Goal: Find specific page/section: Find specific page/section

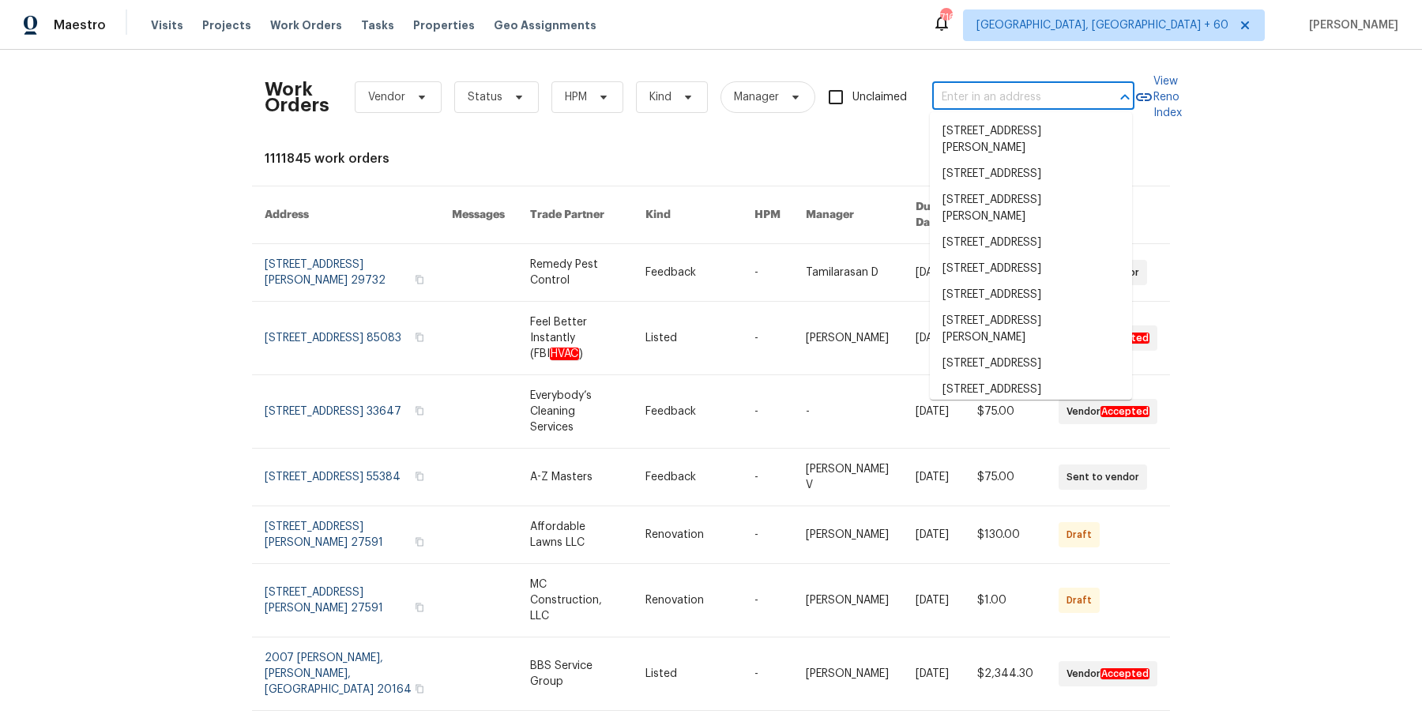
click at [968, 101] on input "text" at bounding box center [1011, 97] width 158 height 24
paste input "[STREET_ADDRESS]"
type input "[STREET_ADDRESS]"
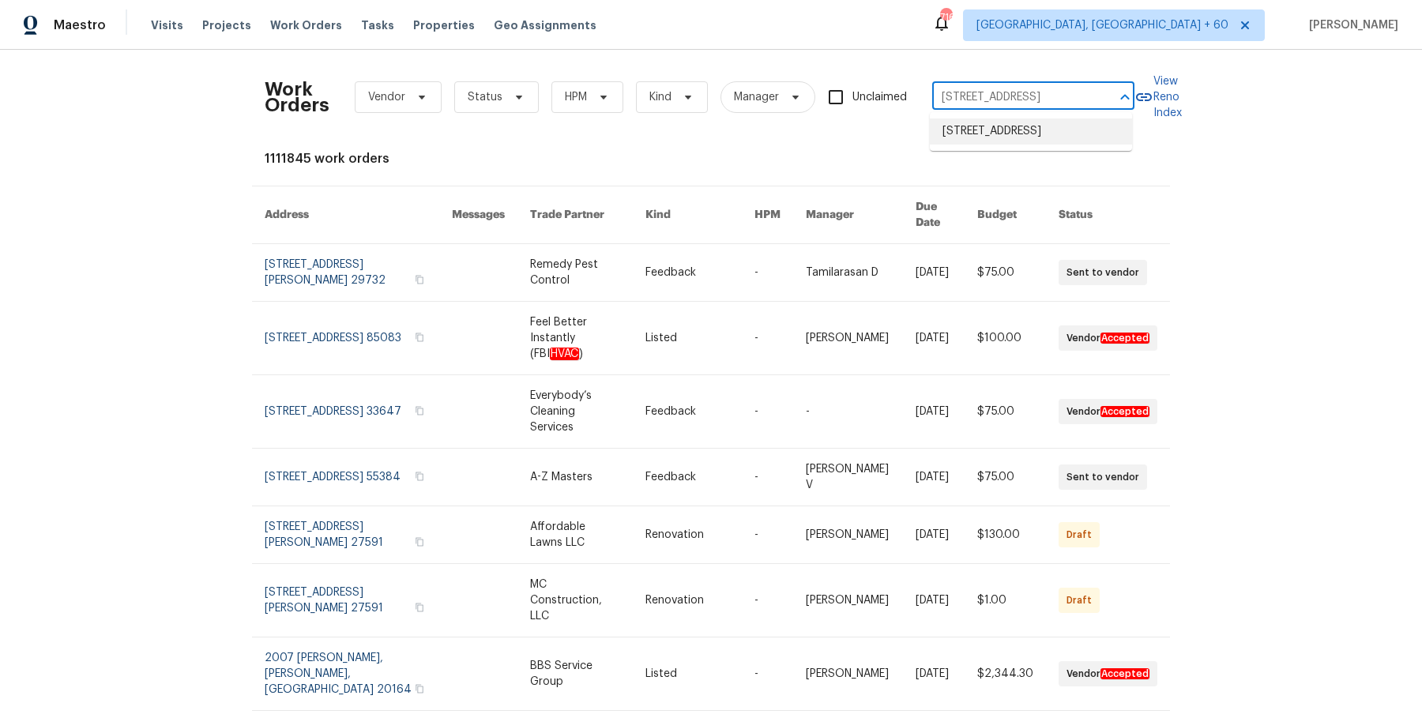
click at [991, 137] on li "[STREET_ADDRESS]" at bounding box center [1031, 132] width 202 height 26
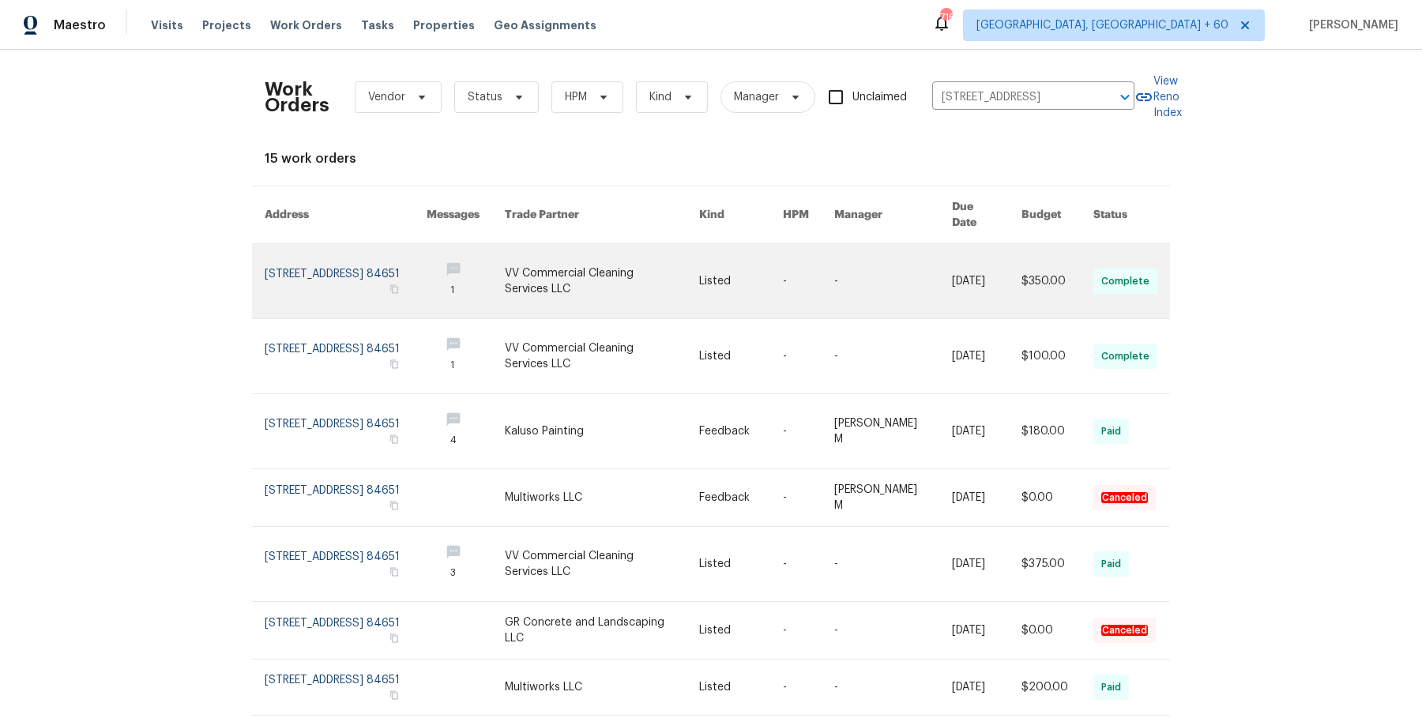
click at [862, 272] on link at bounding box center [892, 281] width 117 height 74
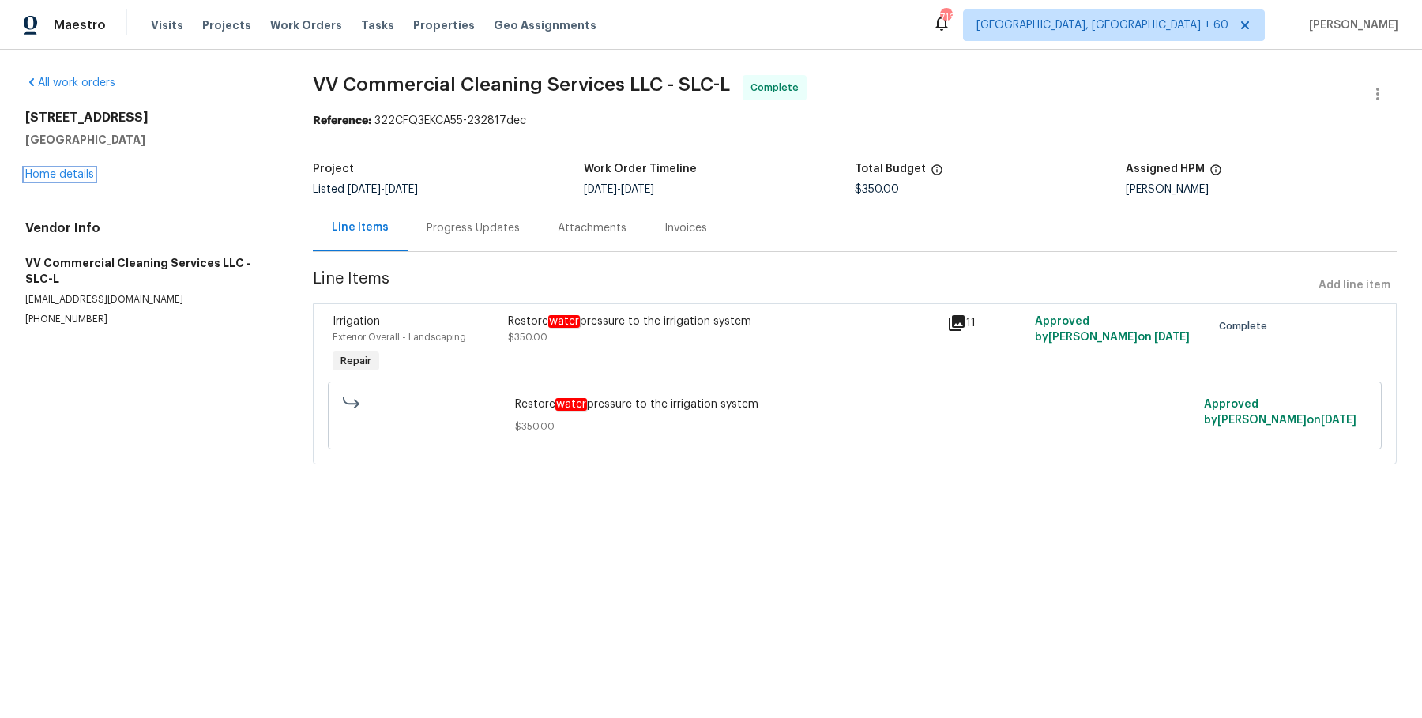
click at [76, 172] on link "Home details" at bounding box center [59, 174] width 69 height 11
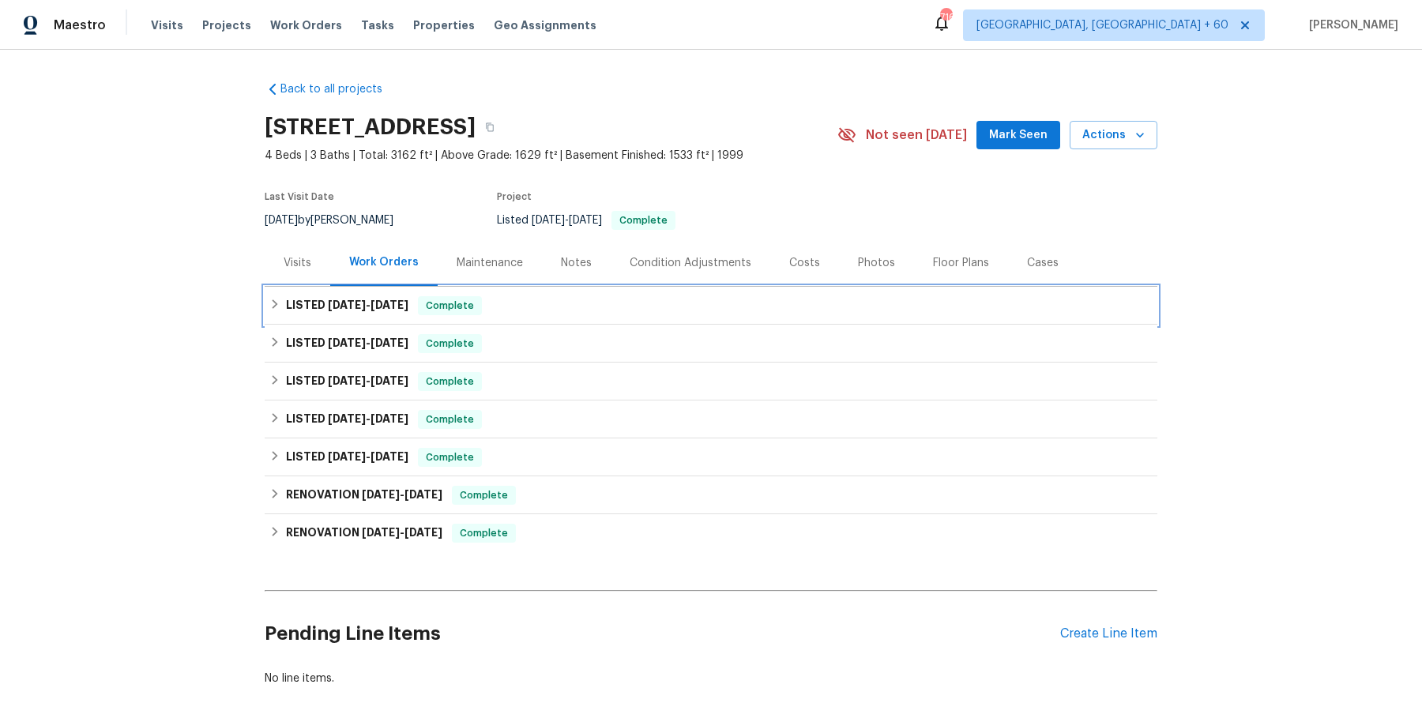
click at [557, 315] on div "LISTED [DATE] - [DATE] Complete" at bounding box center [711, 306] width 893 height 38
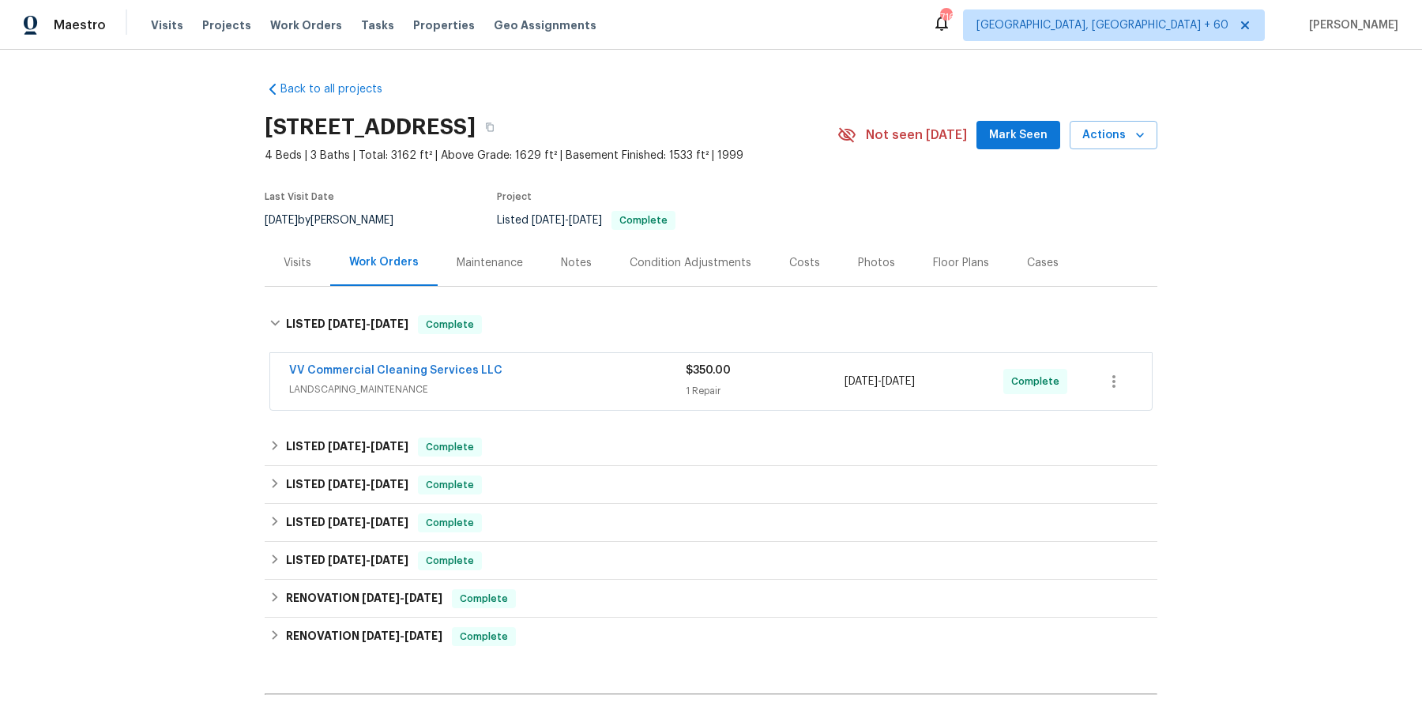
click at [550, 399] on div "VV Commercial Cleaning Services LLC LANDSCAPING_MAINTENANCE" at bounding box center [487, 382] width 397 height 38
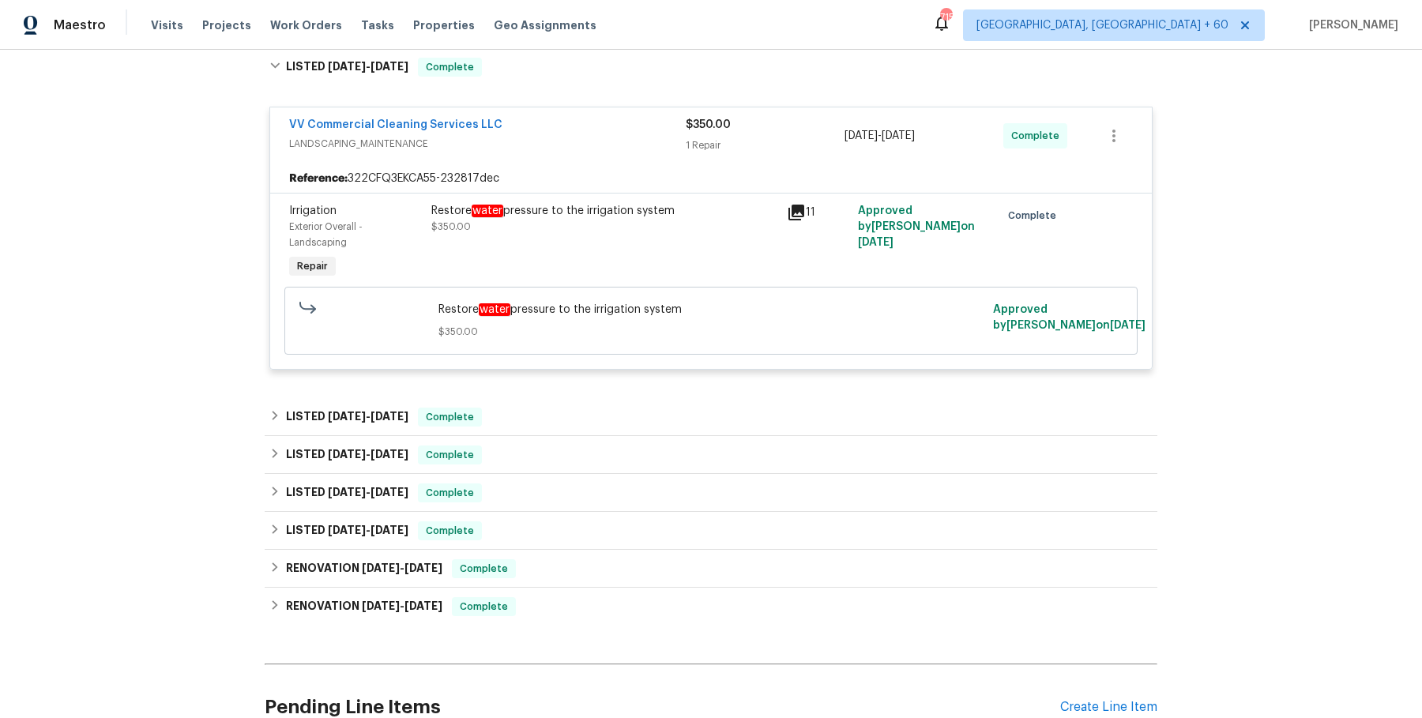
scroll to position [262, 0]
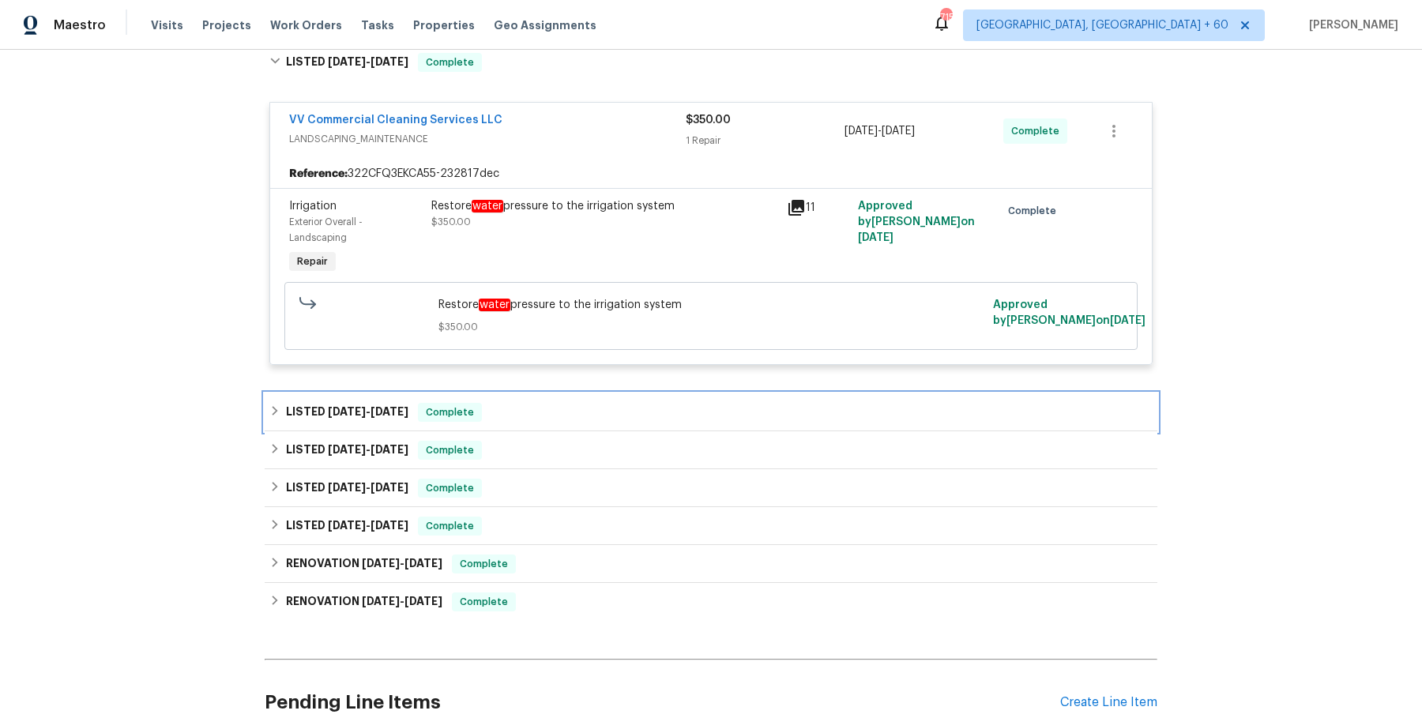
click at [544, 425] on div "LISTED [DATE] - [DATE] Complete" at bounding box center [711, 412] width 893 height 38
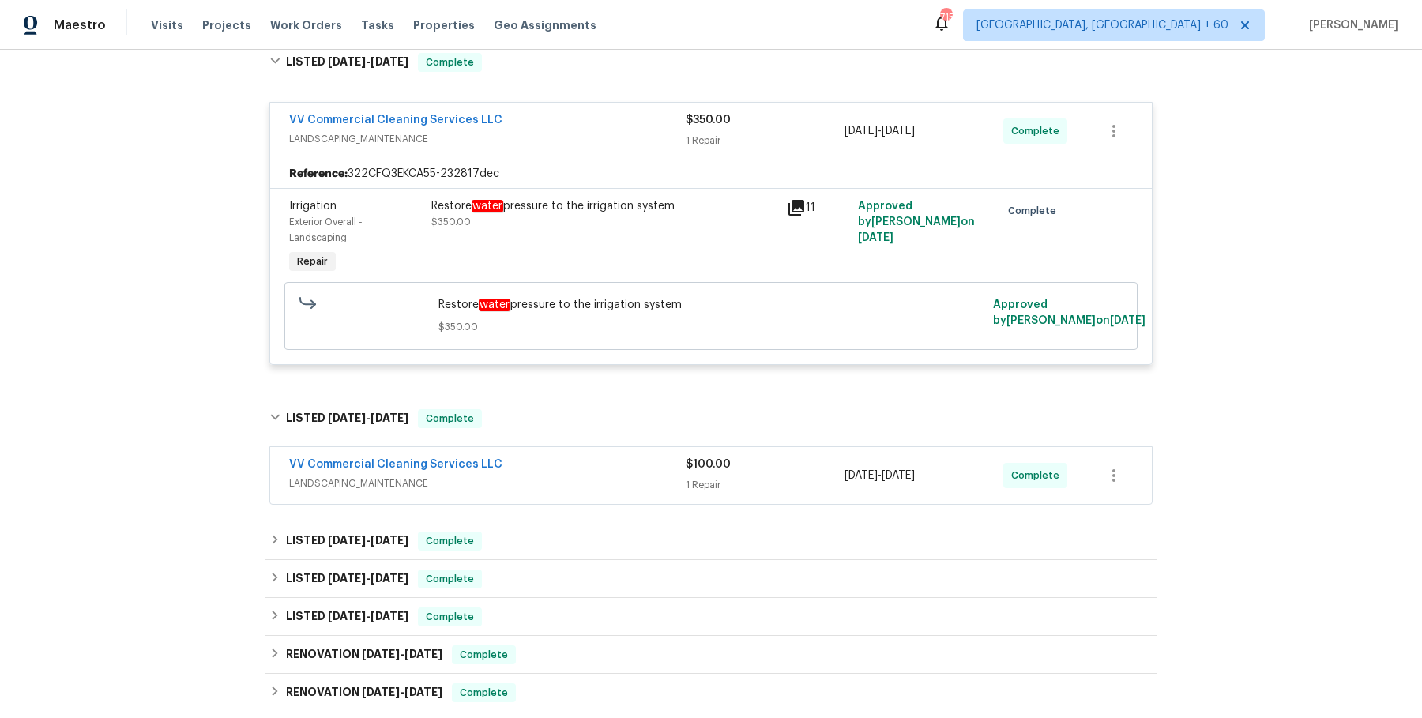
click at [586, 483] on span "LANDSCAPING_MAINTENANCE" at bounding box center [487, 484] width 397 height 16
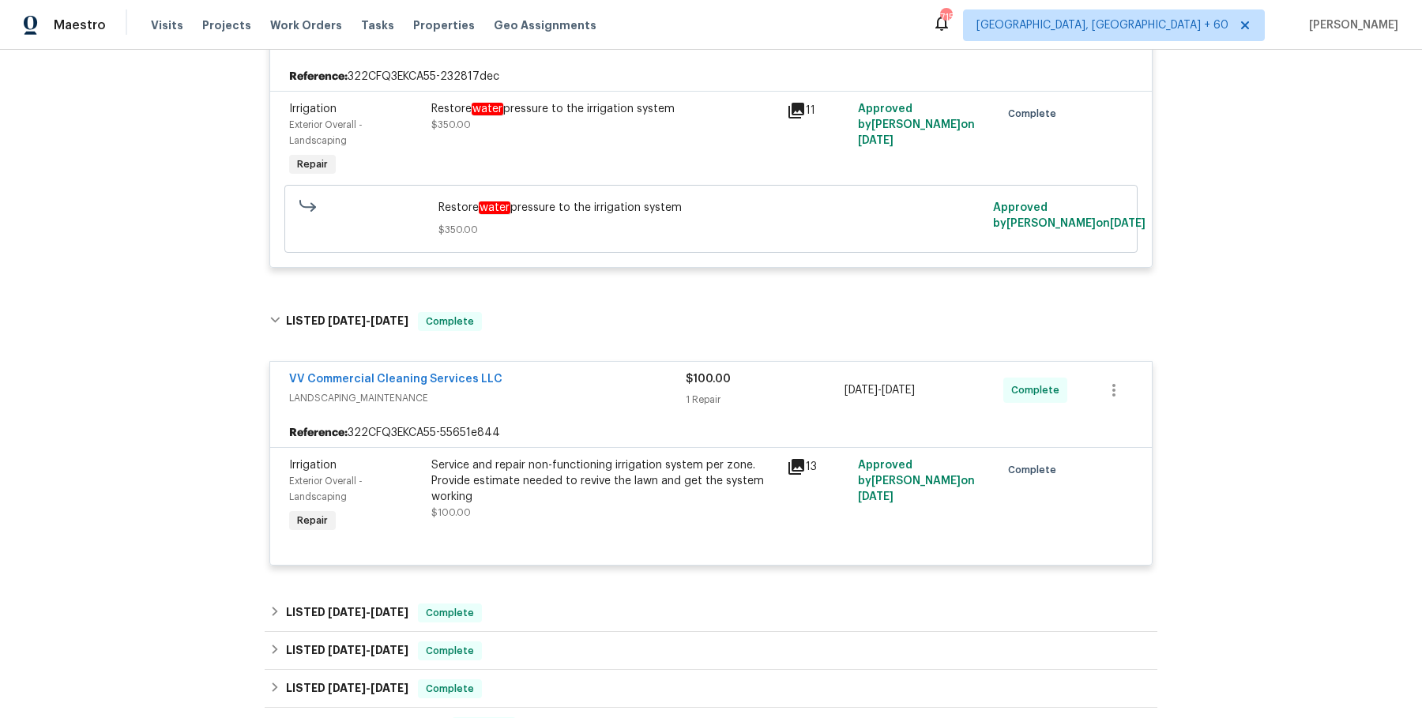
scroll to position [664, 0]
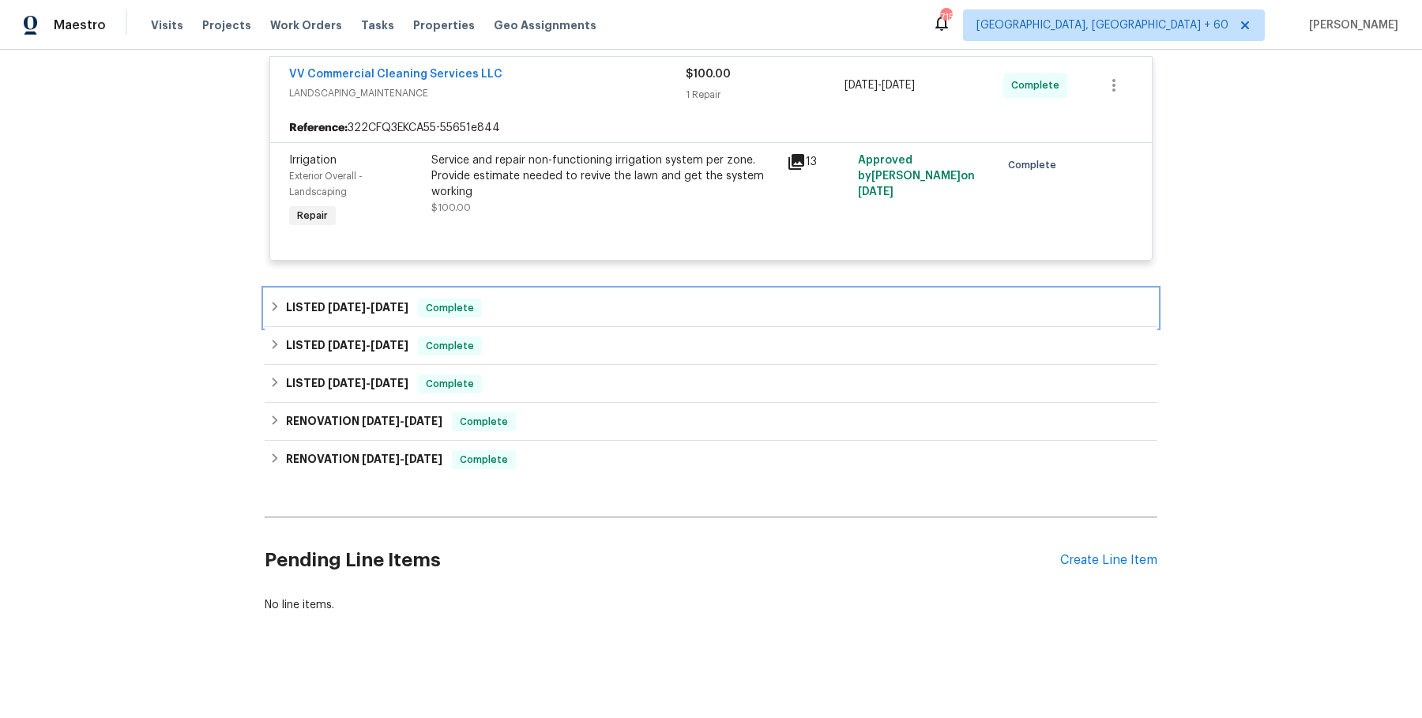
click at [592, 311] on div "LISTED [DATE] - [DATE] Complete" at bounding box center [710, 308] width 883 height 19
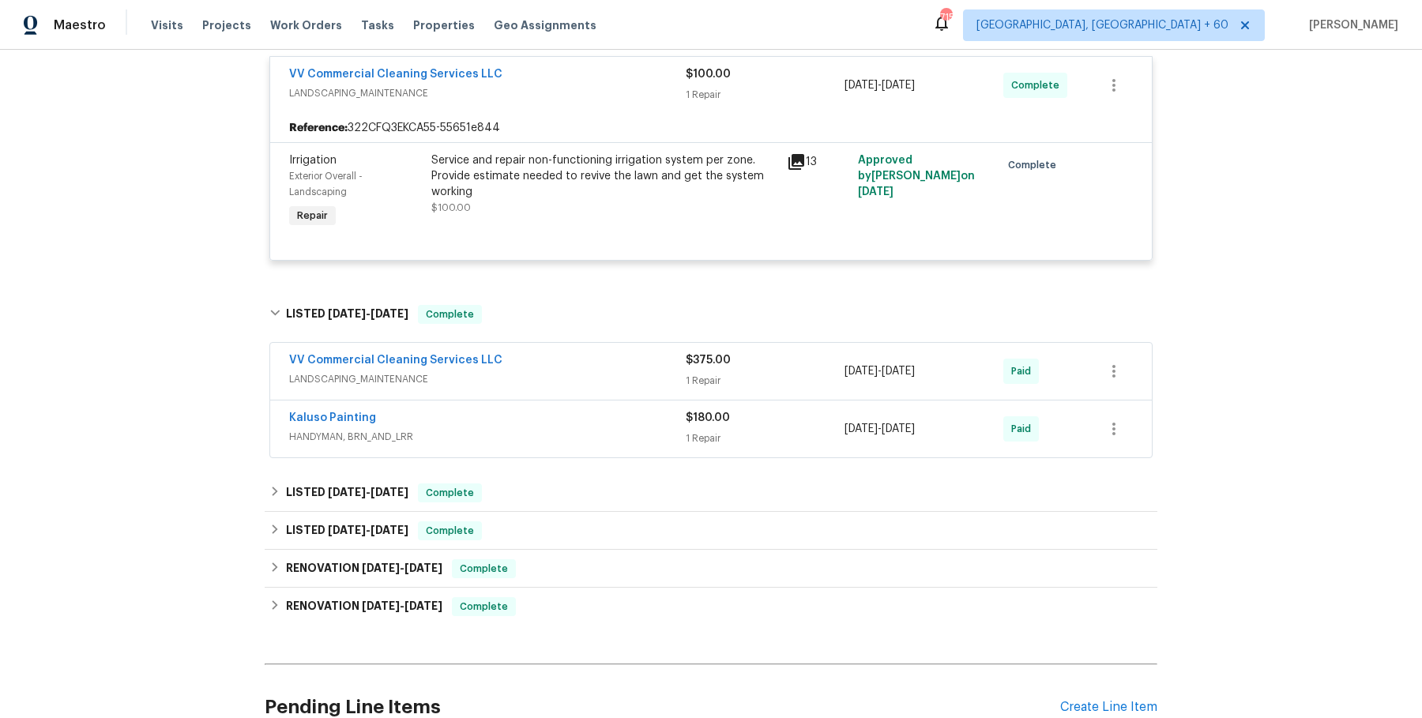
click at [551, 359] on div "VV Commercial Cleaning Services LLC" at bounding box center [487, 361] width 397 height 19
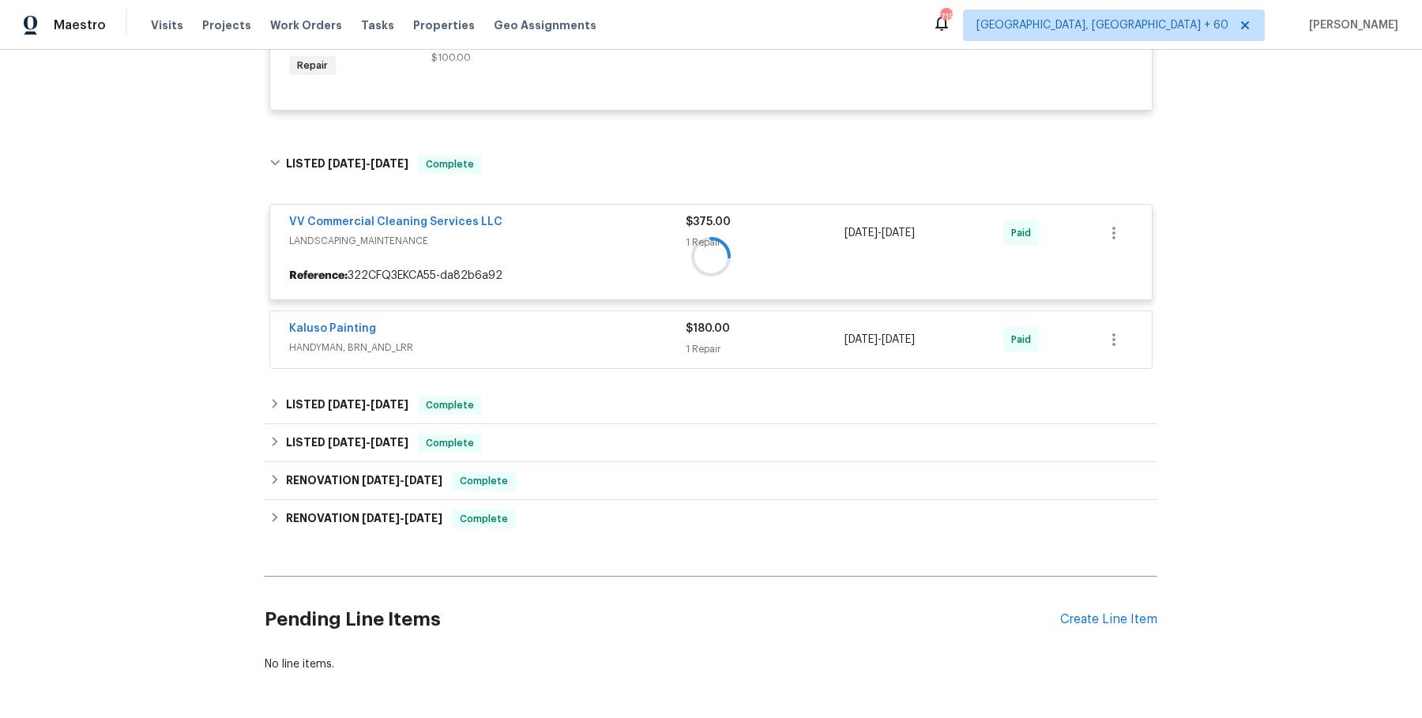
scroll to position [811, 0]
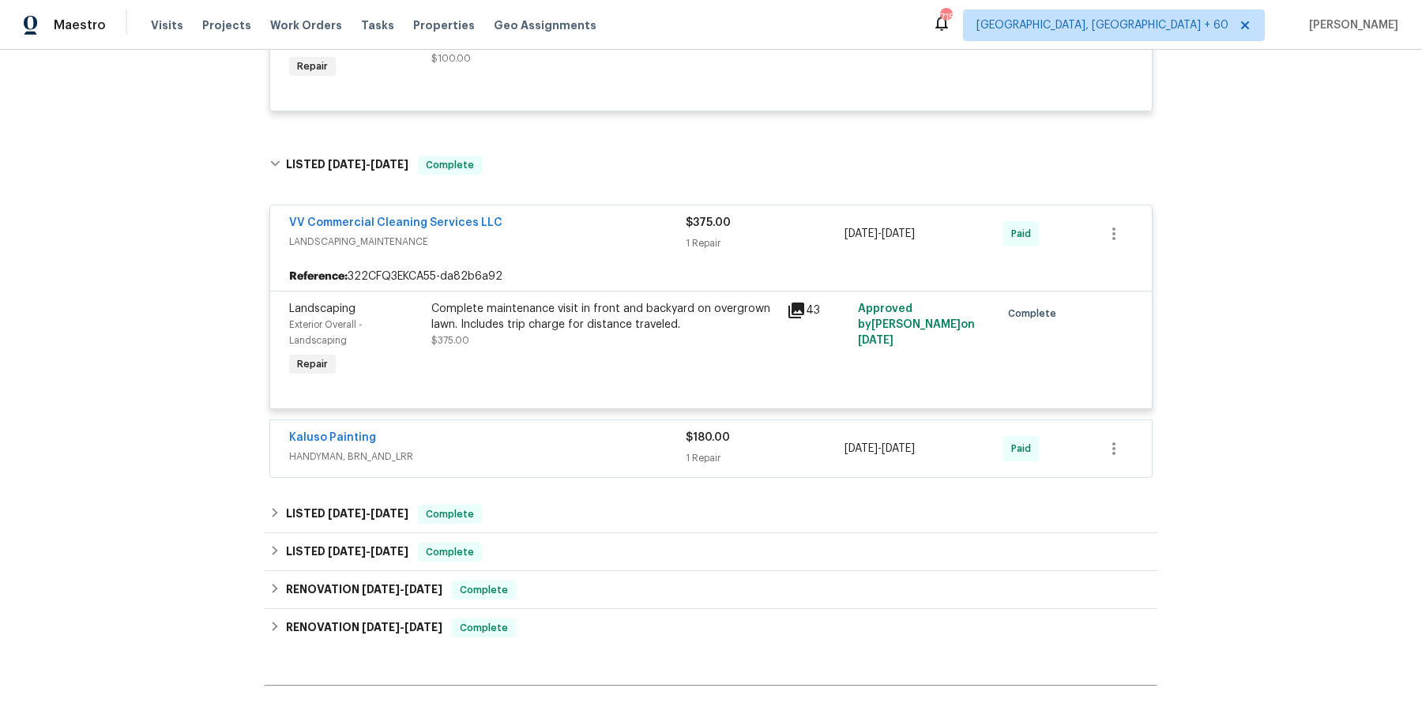
click at [556, 420] on div "Kaluso Painting HANDYMAN, BRN_AND_LRR $180.00 1 Repair [DATE] - [DATE] Paid" at bounding box center [711, 448] width 882 height 57
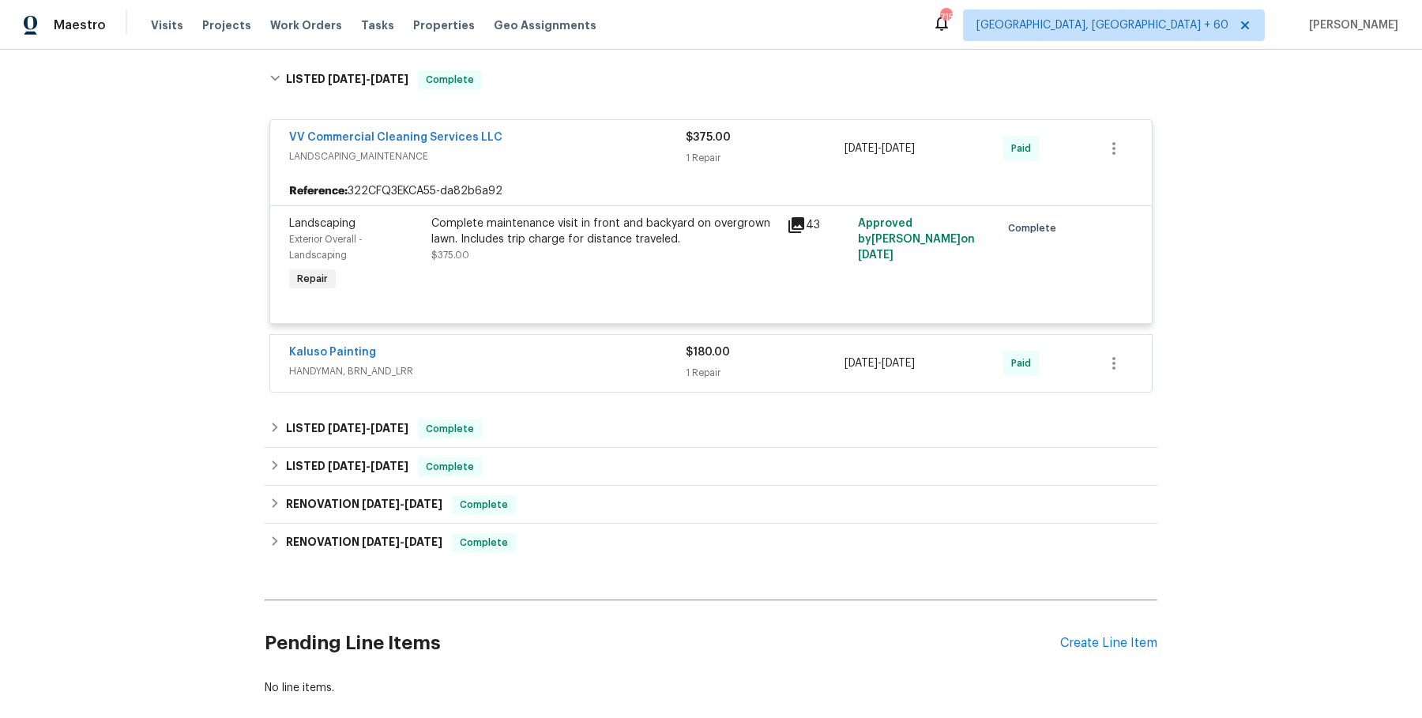
click at [568, 364] on span "HANDYMAN, BRN_AND_LRR" at bounding box center [487, 371] width 397 height 16
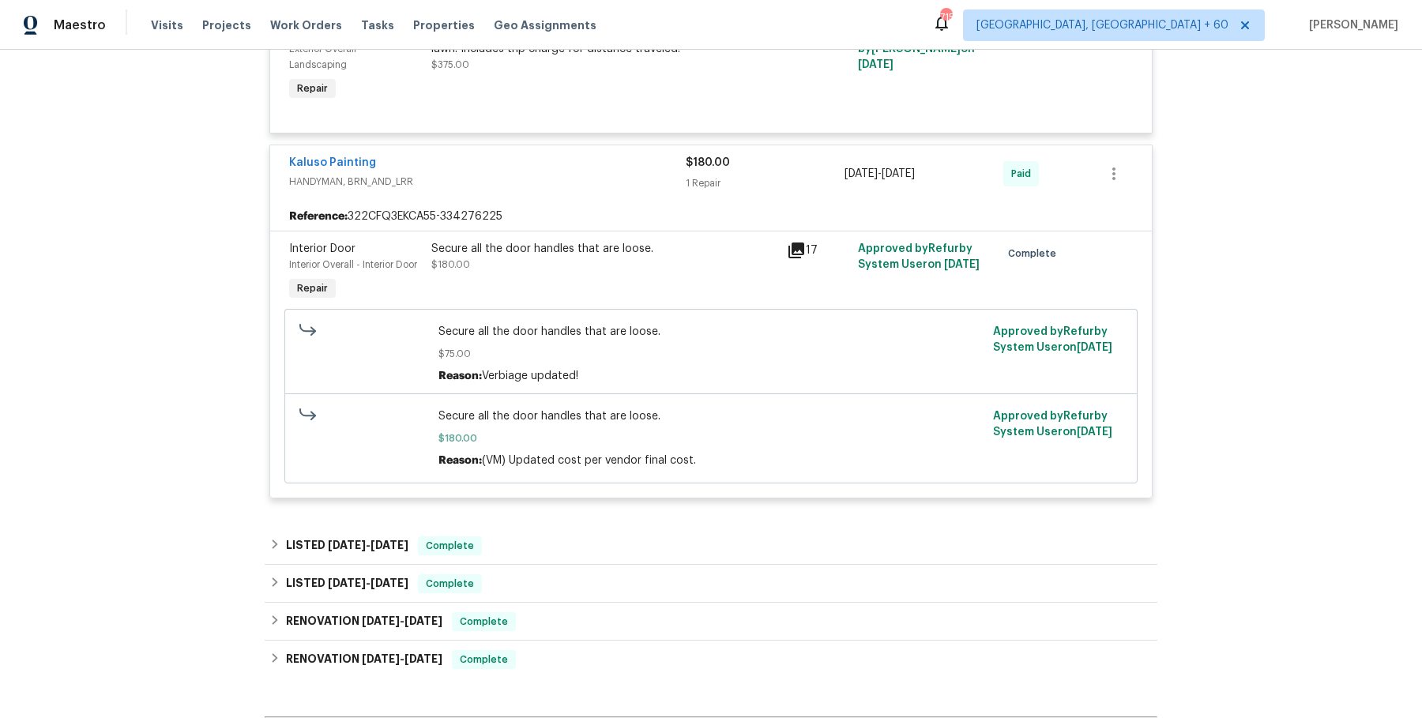
scroll to position [1113, 0]
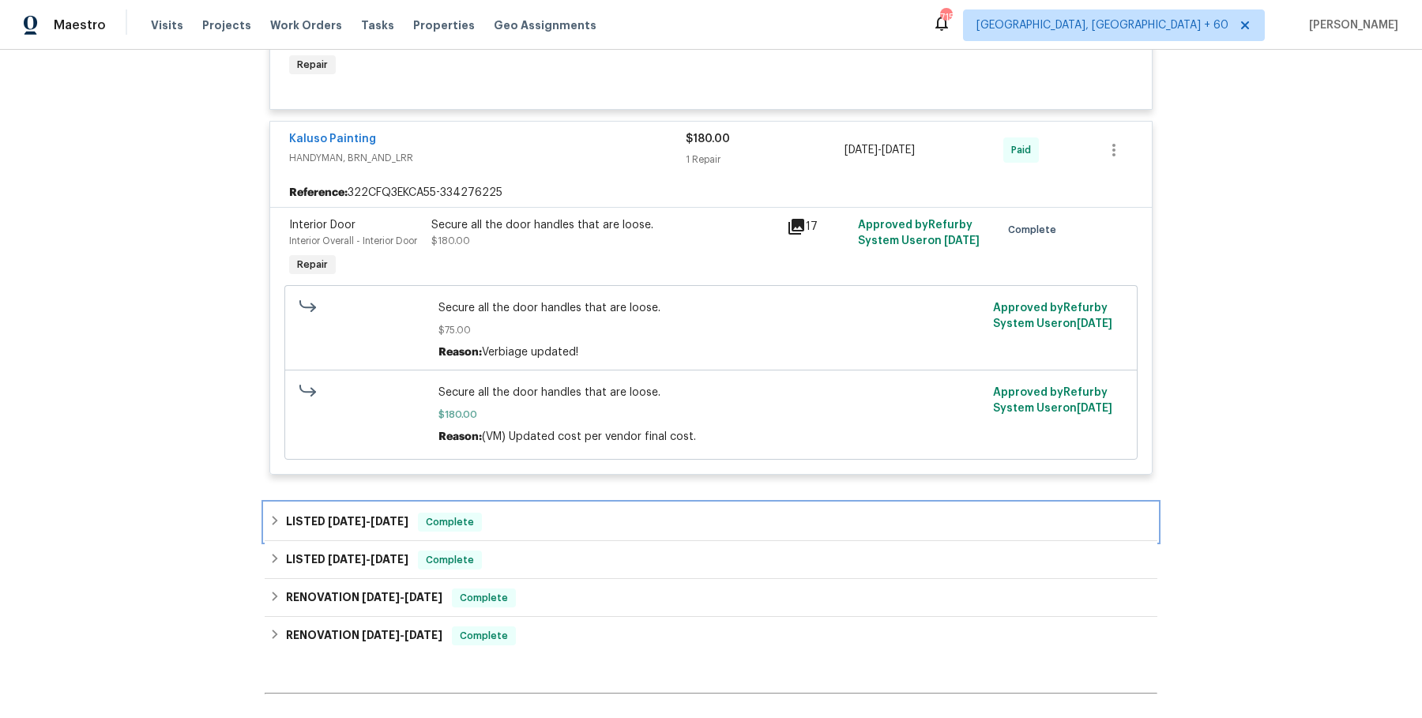
click at [577, 515] on div "LISTED [DATE] - [DATE] Complete" at bounding box center [710, 522] width 883 height 19
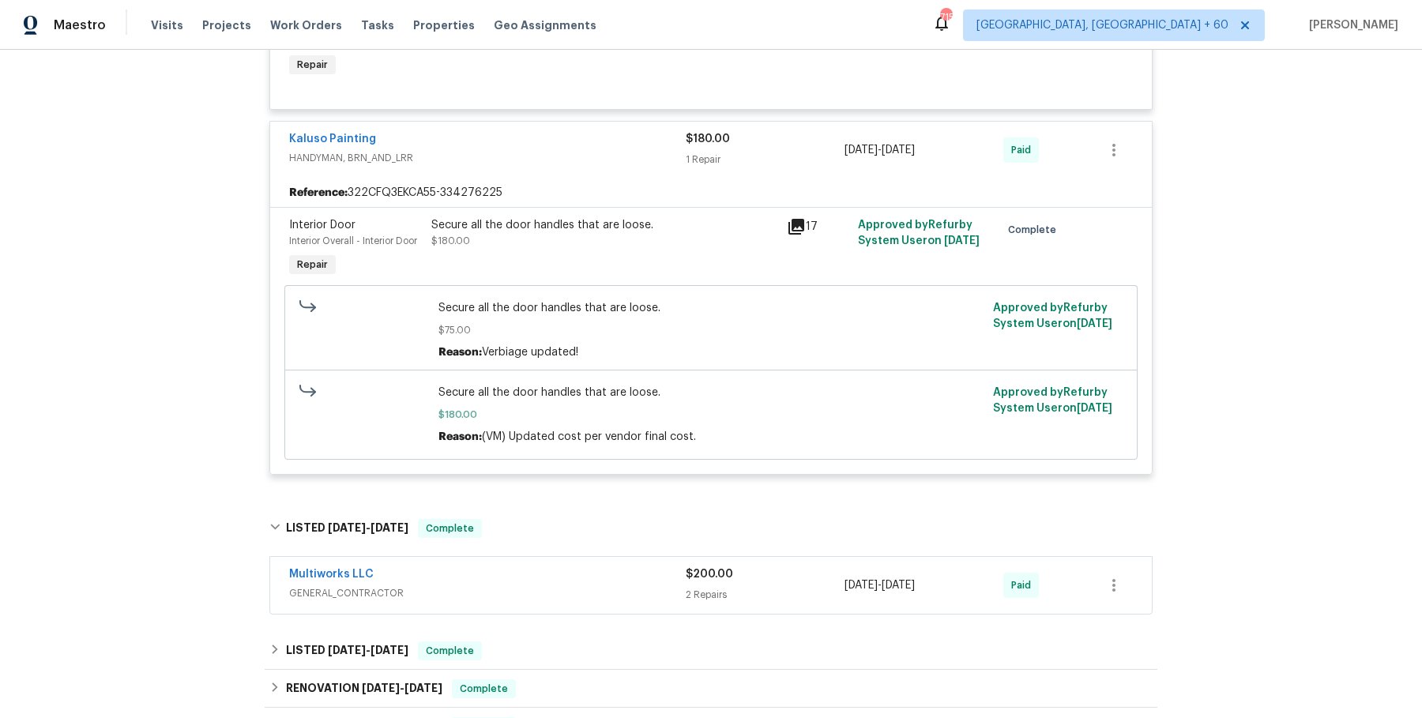
click at [586, 592] on span "GENERAL_CONTRACTOR" at bounding box center [487, 593] width 397 height 16
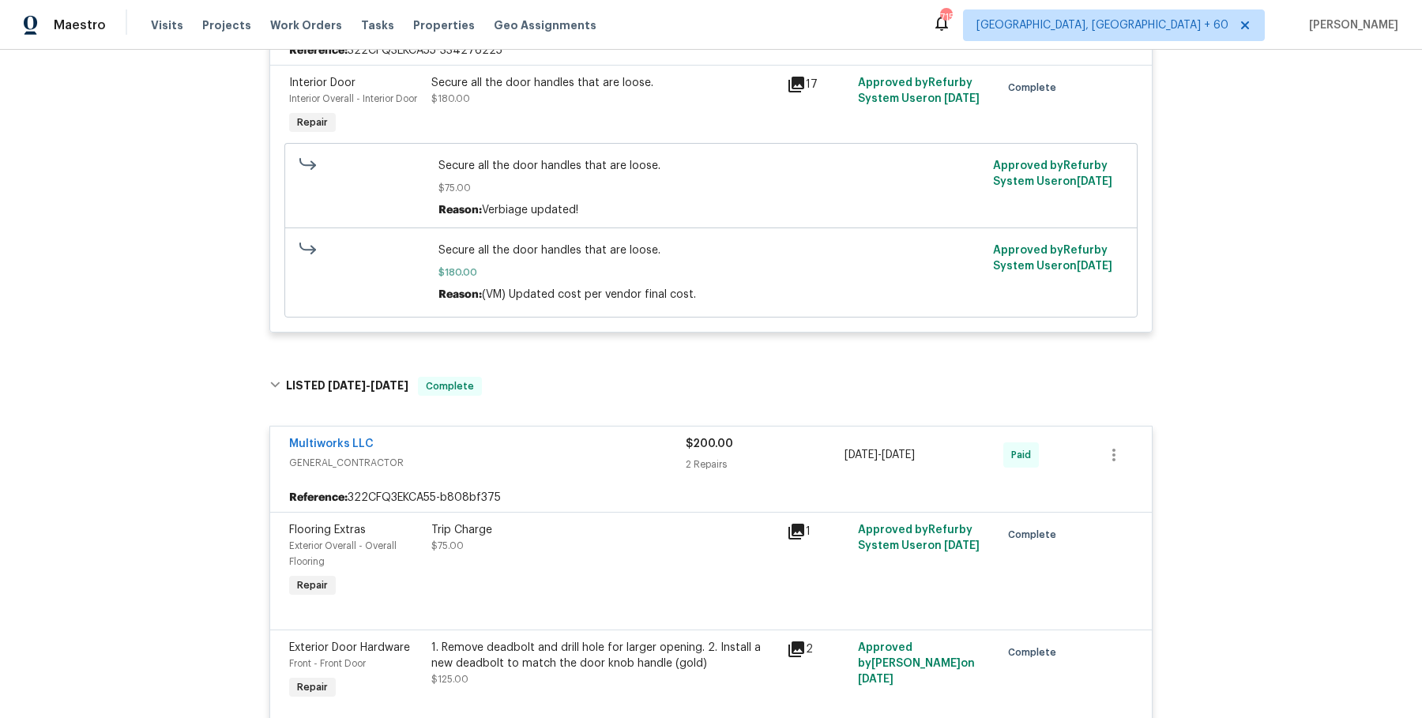
scroll to position [1497, 0]
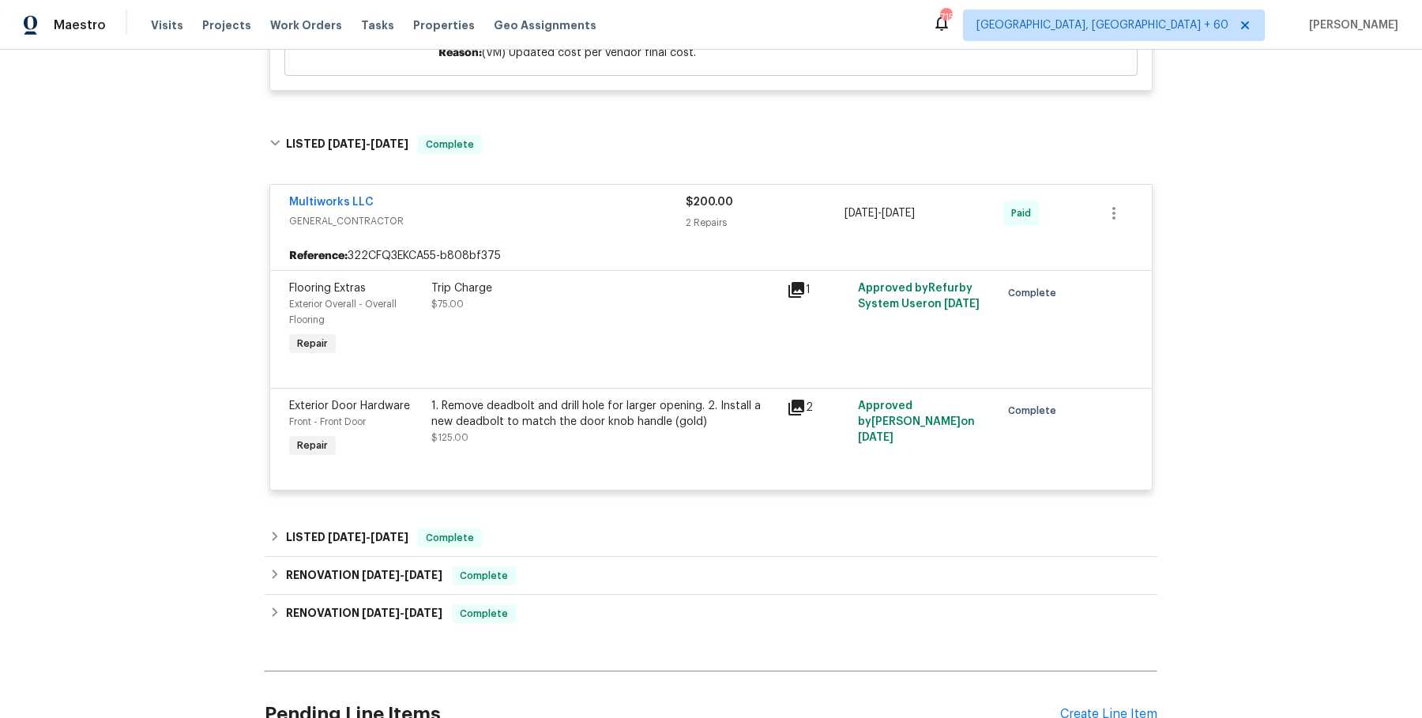
click at [576, 504] on div "Multiworks LLC GENERAL_CONTRACTOR $200.00 2 Repairs [DATE] - [DATE] Paid Refere…" at bounding box center [711, 338] width 893 height 337
click at [559, 535] on div "LISTED [DATE] - [DATE] Complete" at bounding box center [710, 538] width 883 height 19
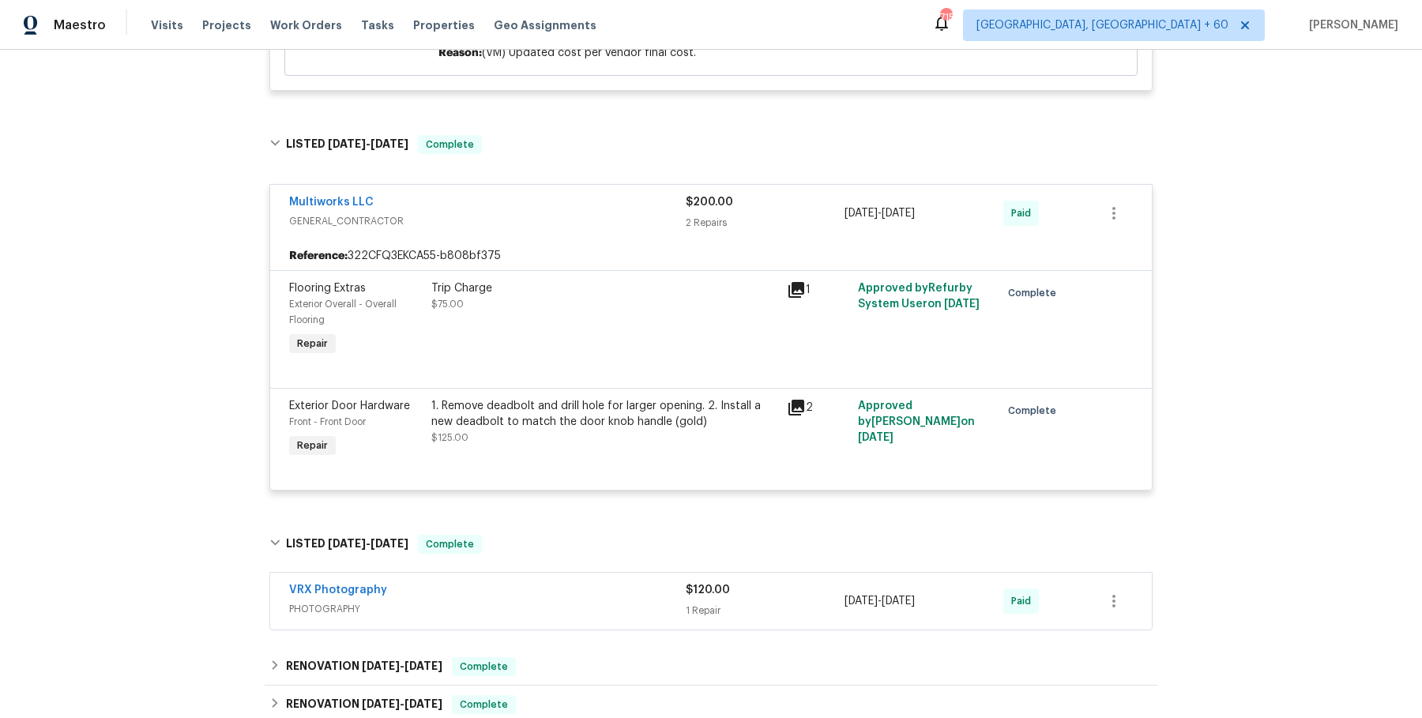
click at [544, 593] on div "VRX Photography" at bounding box center [487, 591] width 397 height 19
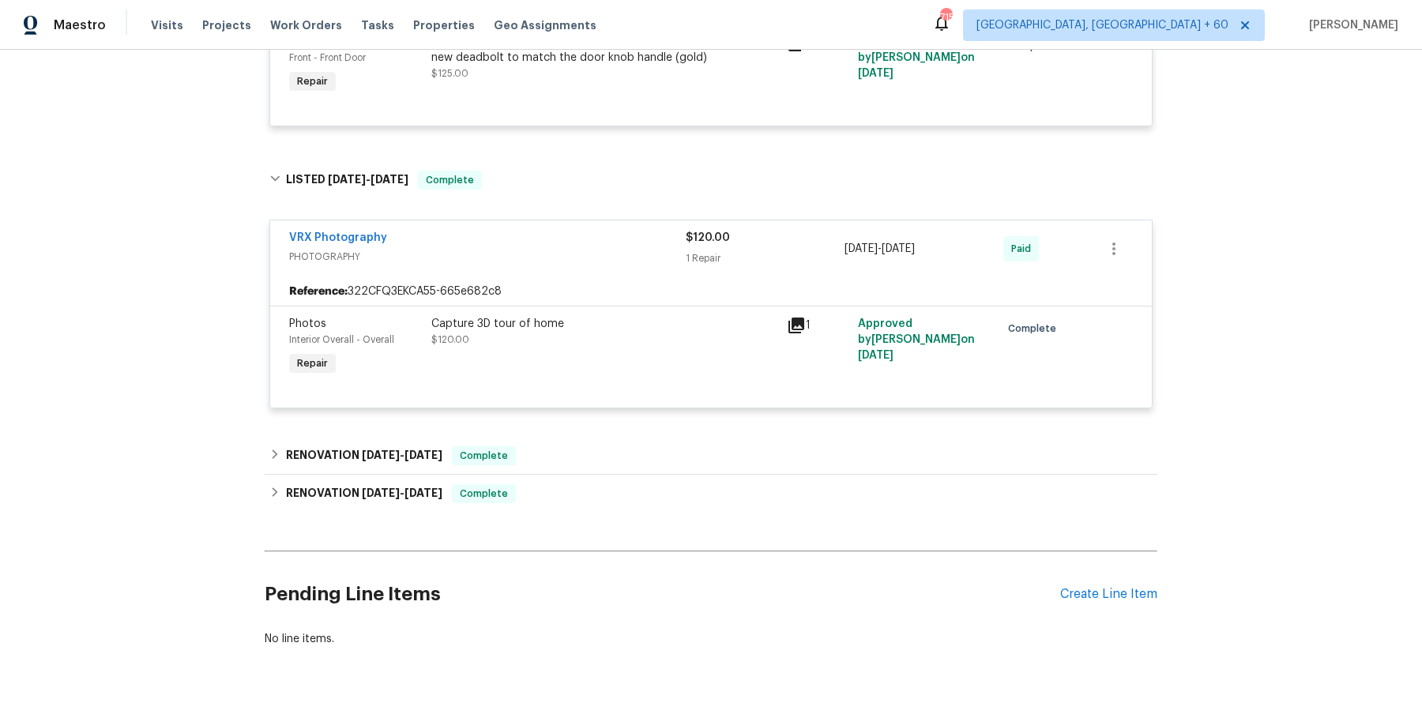
scroll to position [1863, 0]
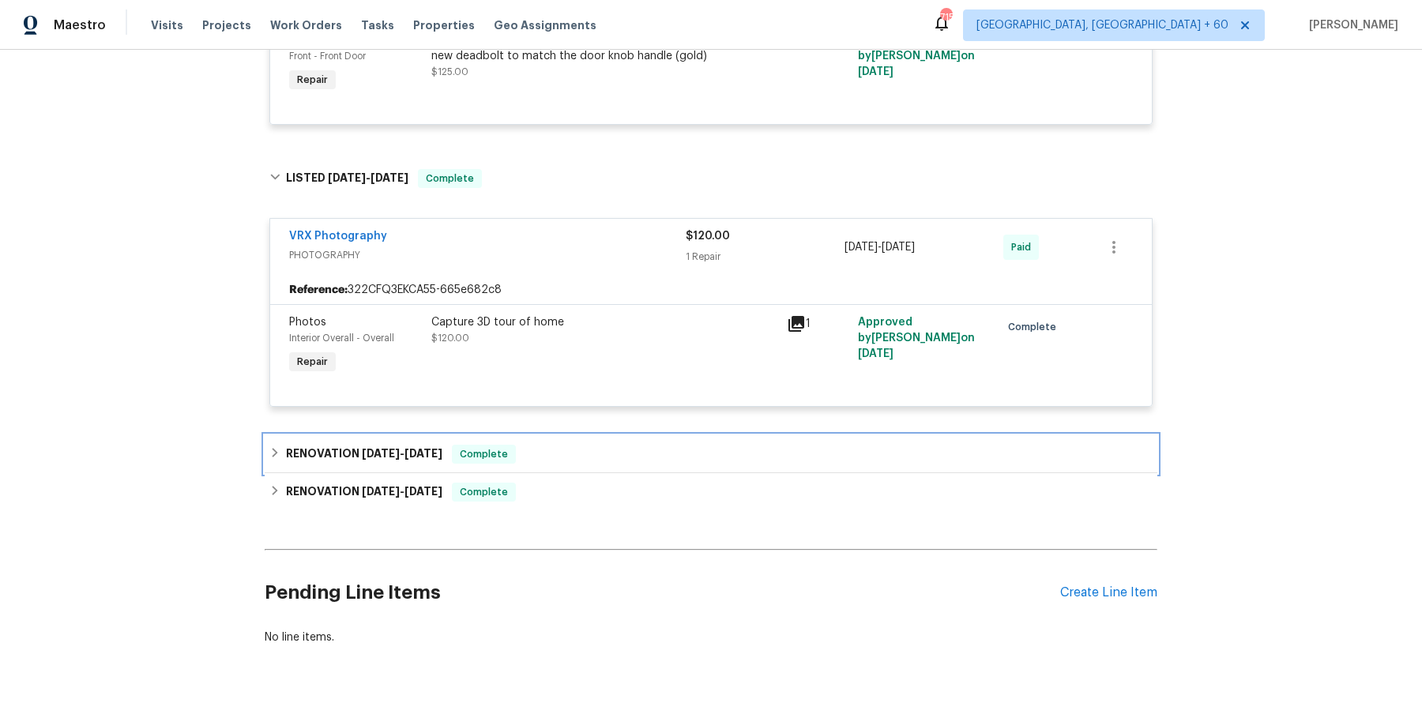
click at [554, 465] on div "RENOVATION [DATE] - [DATE] Complete" at bounding box center [711, 454] width 893 height 38
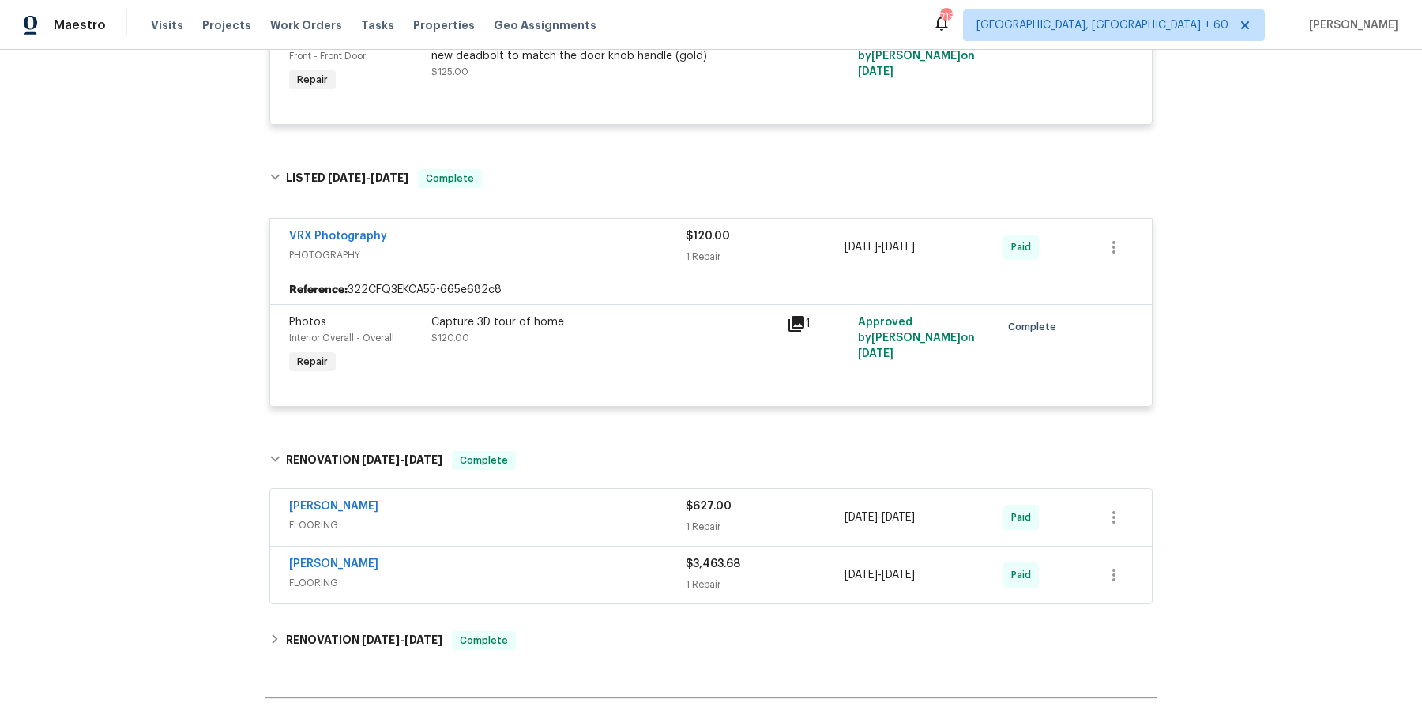
click at [555, 517] on span "FLOORING" at bounding box center [487, 525] width 397 height 16
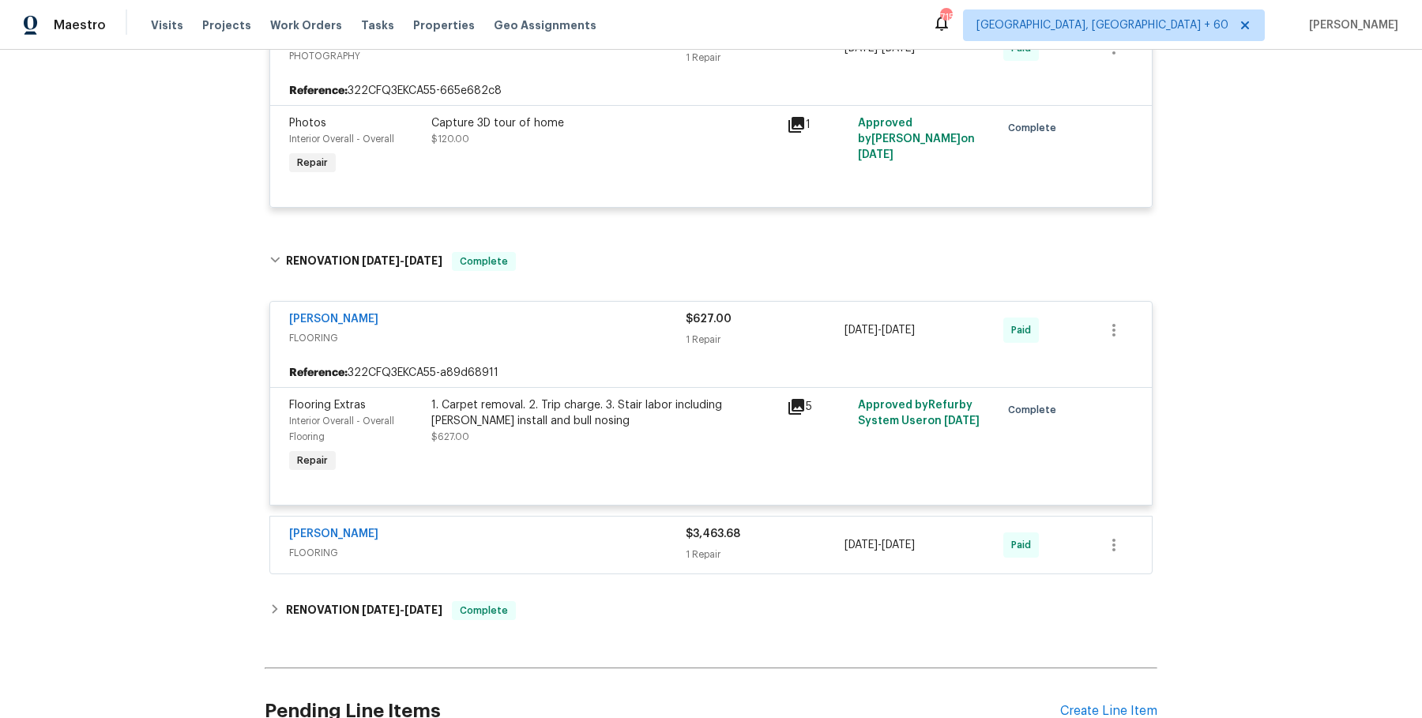
scroll to position [2065, 0]
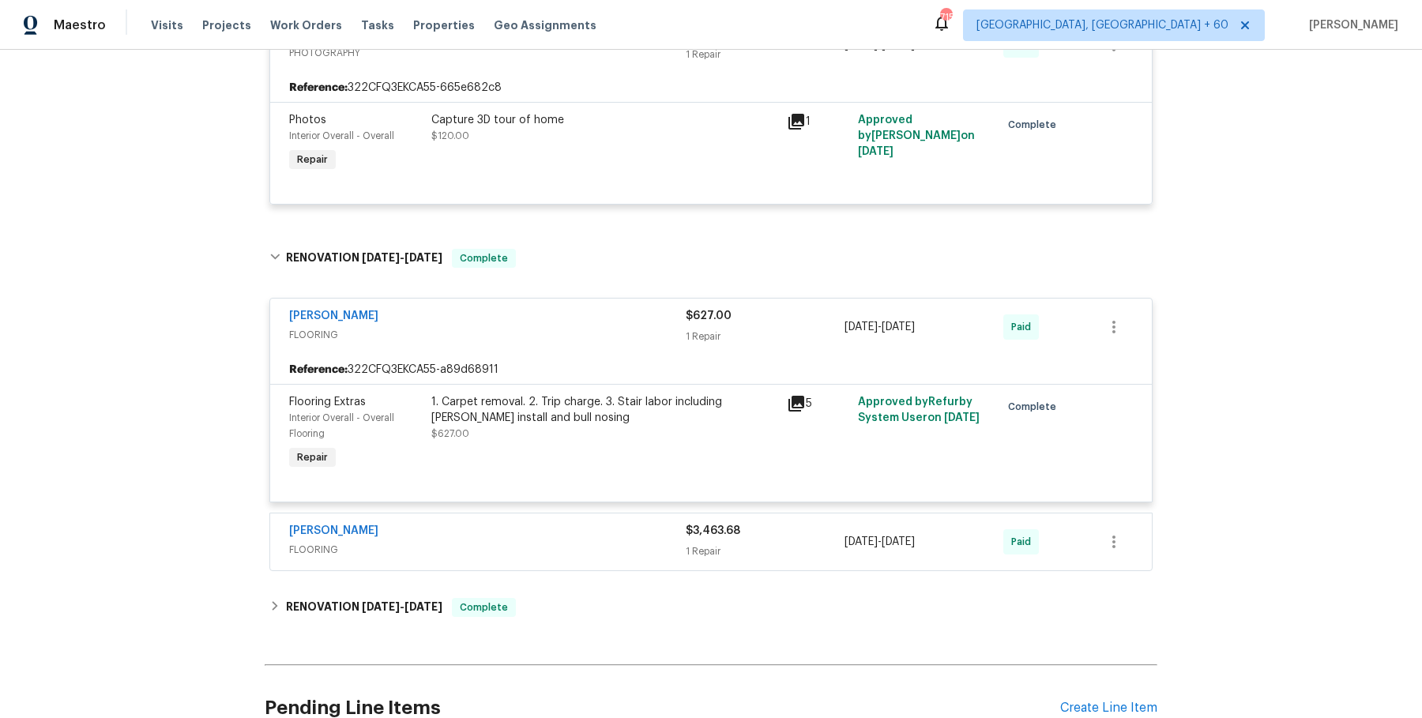
click at [555, 520] on div "[PERSON_NAME] FLOORING $3,463.68 1 Repair [DATE] - [DATE] Paid" at bounding box center [711, 542] width 882 height 57
click at [552, 542] on span "FLOORING" at bounding box center [487, 550] width 397 height 16
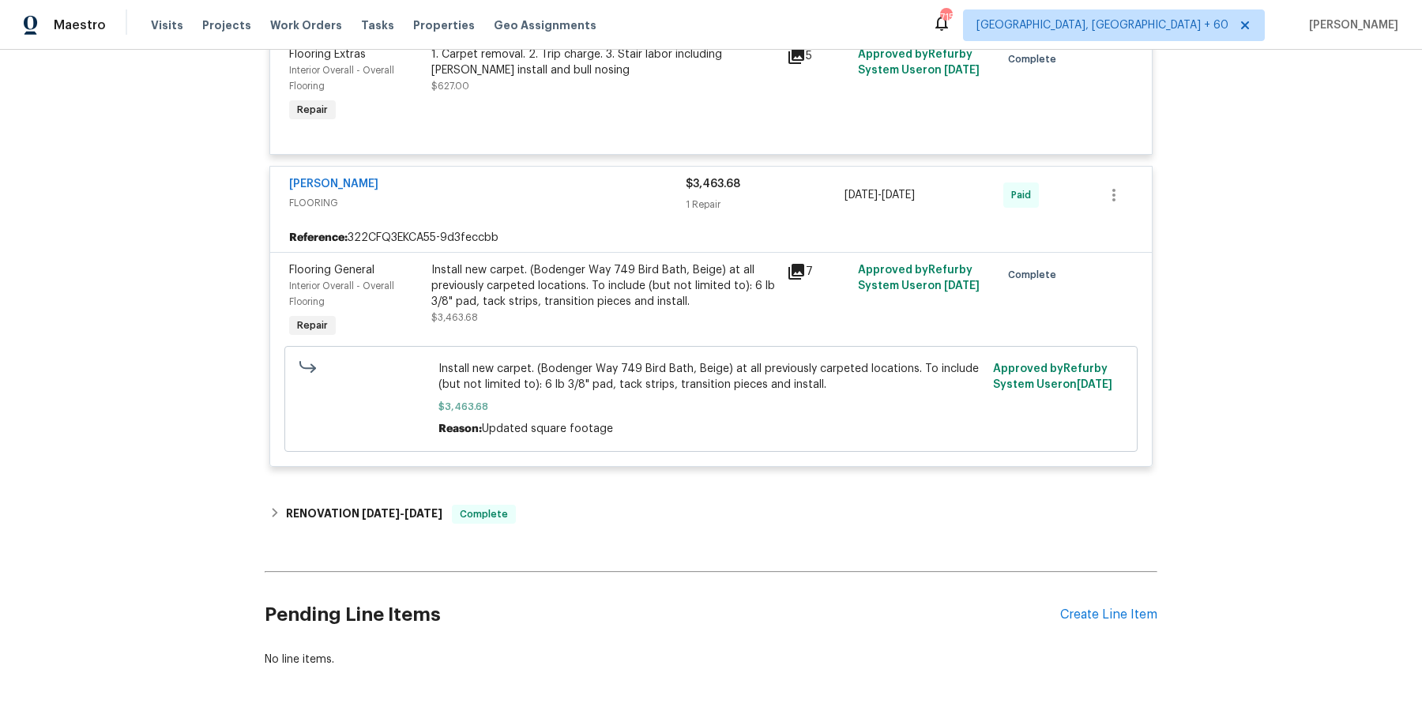
scroll to position [2446, 0]
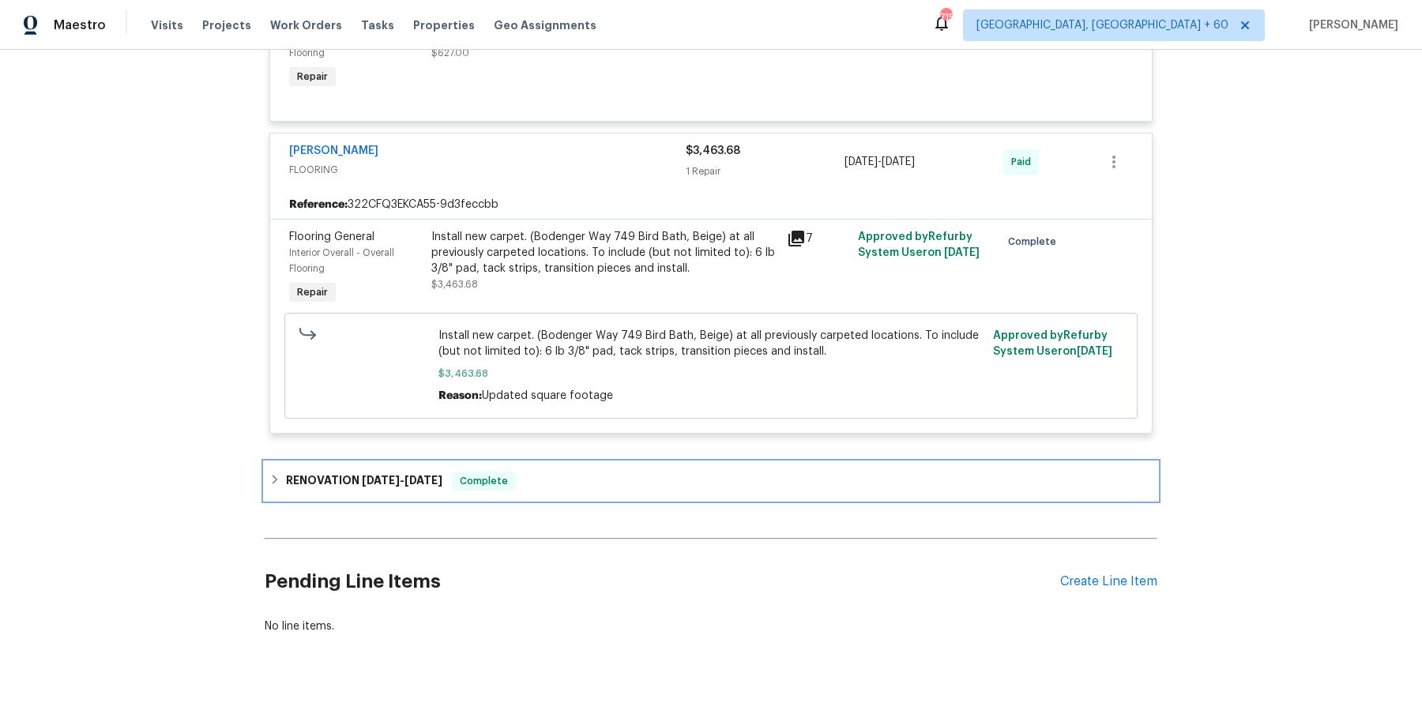
click at [576, 480] on div "RENOVATION [DATE] - [DATE] Complete" at bounding box center [710, 481] width 883 height 19
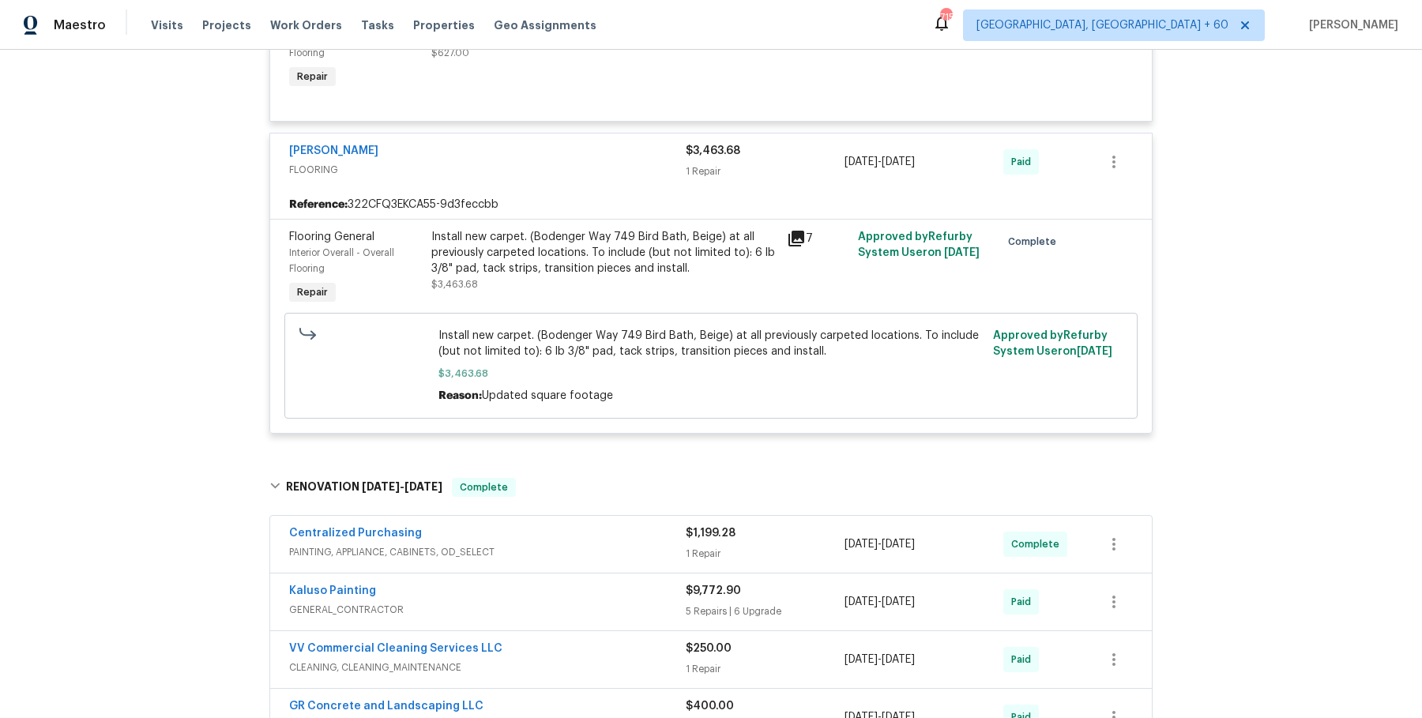
click at [550, 549] on span "PAINTING, APPLIANCE, CABINETS, OD_SELECT" at bounding box center [487, 552] width 397 height 16
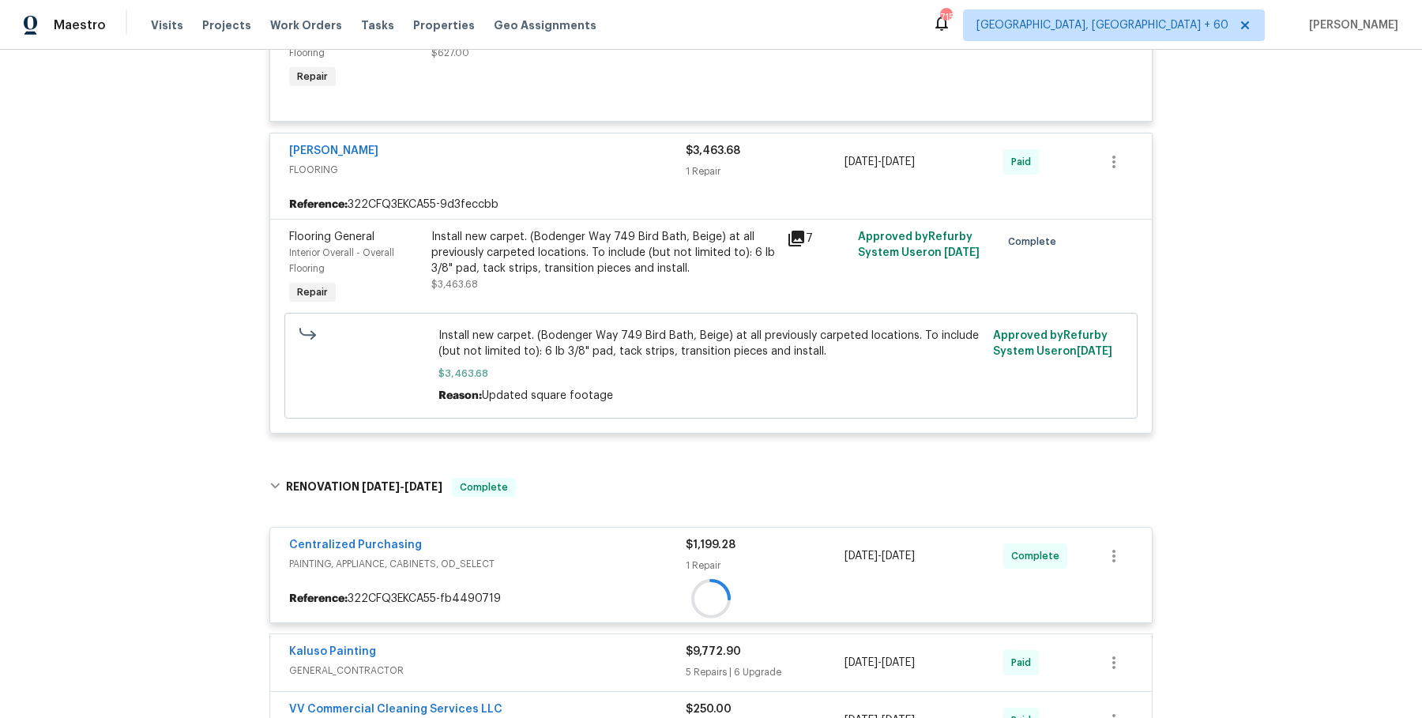
scroll to position [2752, 0]
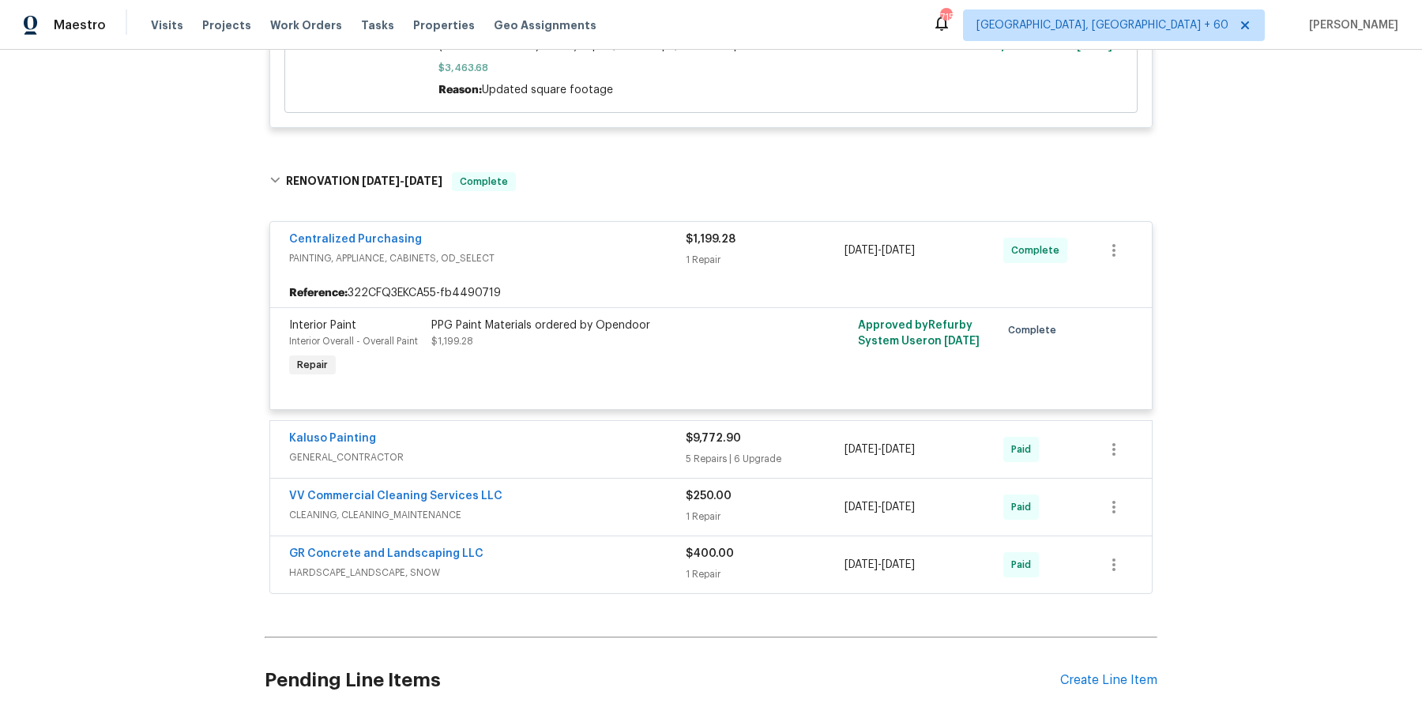
click at [592, 458] on span "GENERAL_CONTRACTOR" at bounding box center [487, 458] width 397 height 16
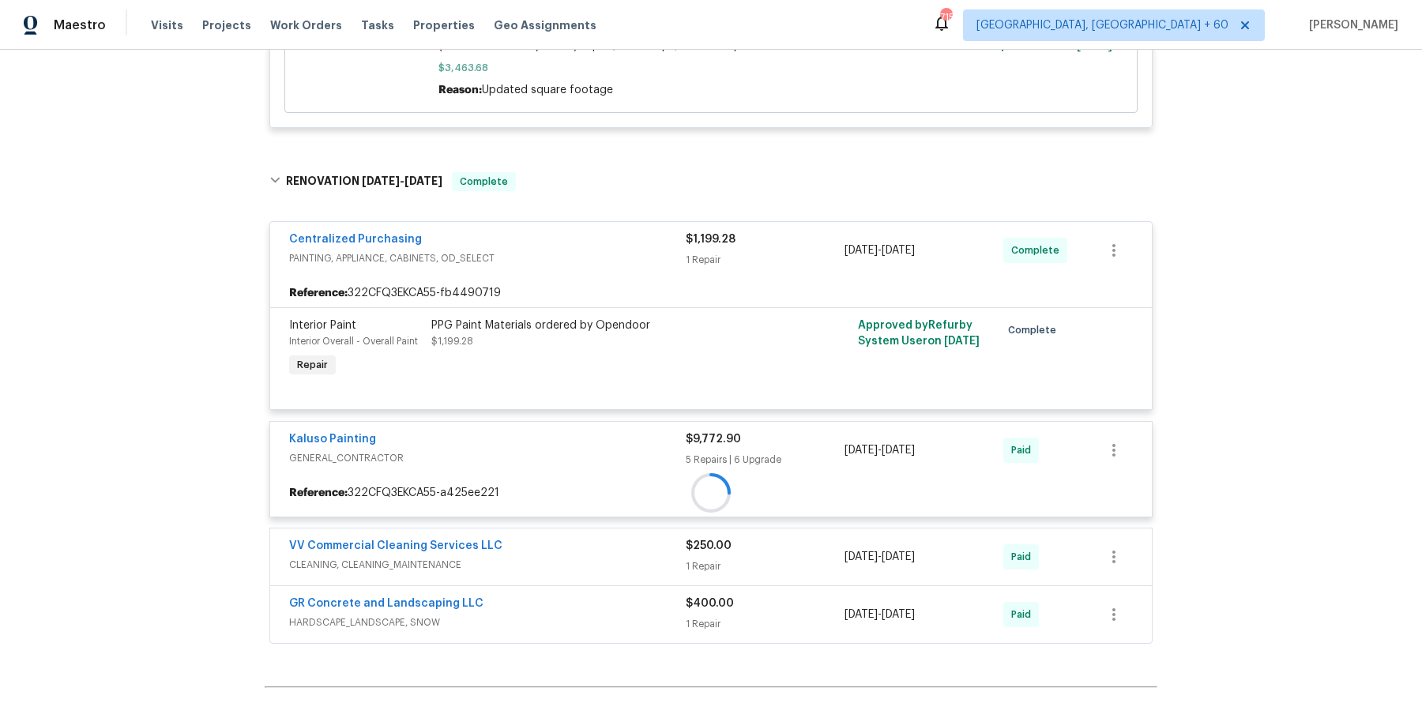
scroll to position [2919, 0]
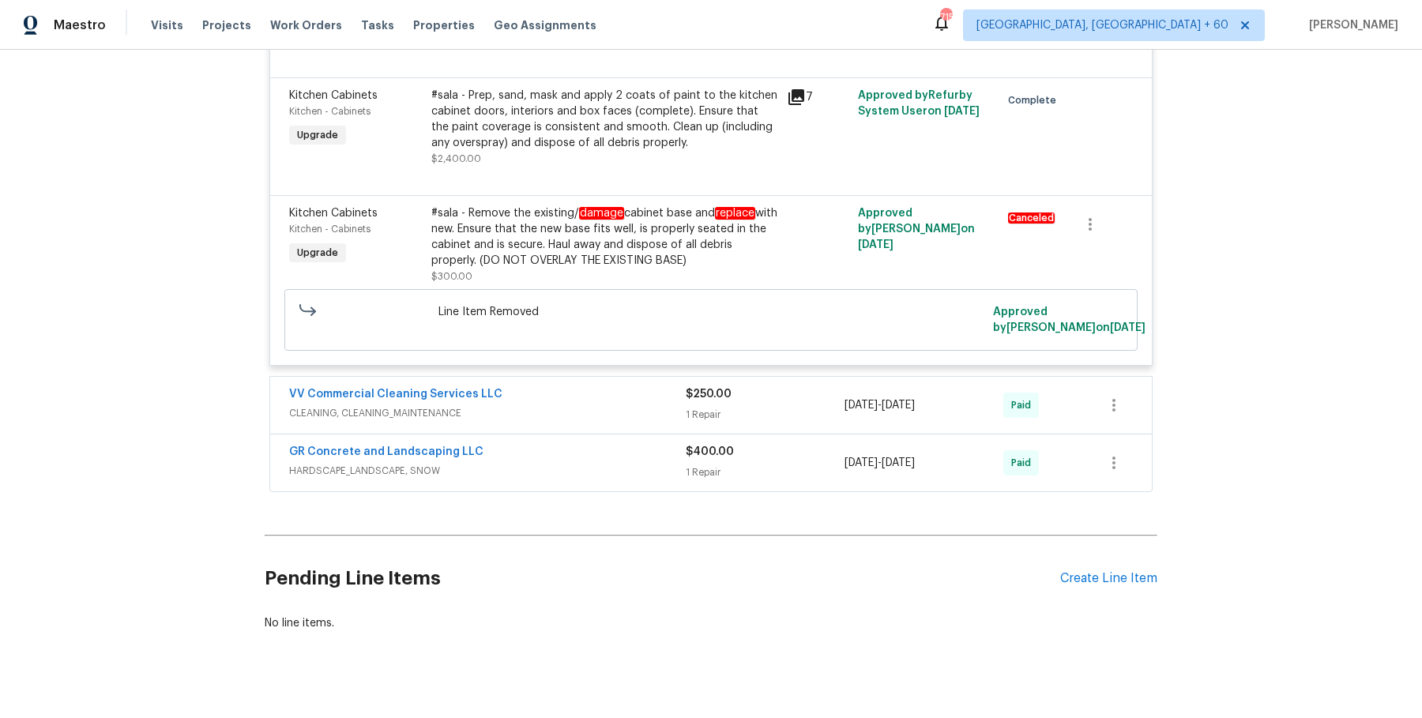
click at [645, 402] on div "VV Commercial Cleaning Services LLC CLEANING, CLEANING_MAINTENANCE" at bounding box center [487, 405] width 397 height 38
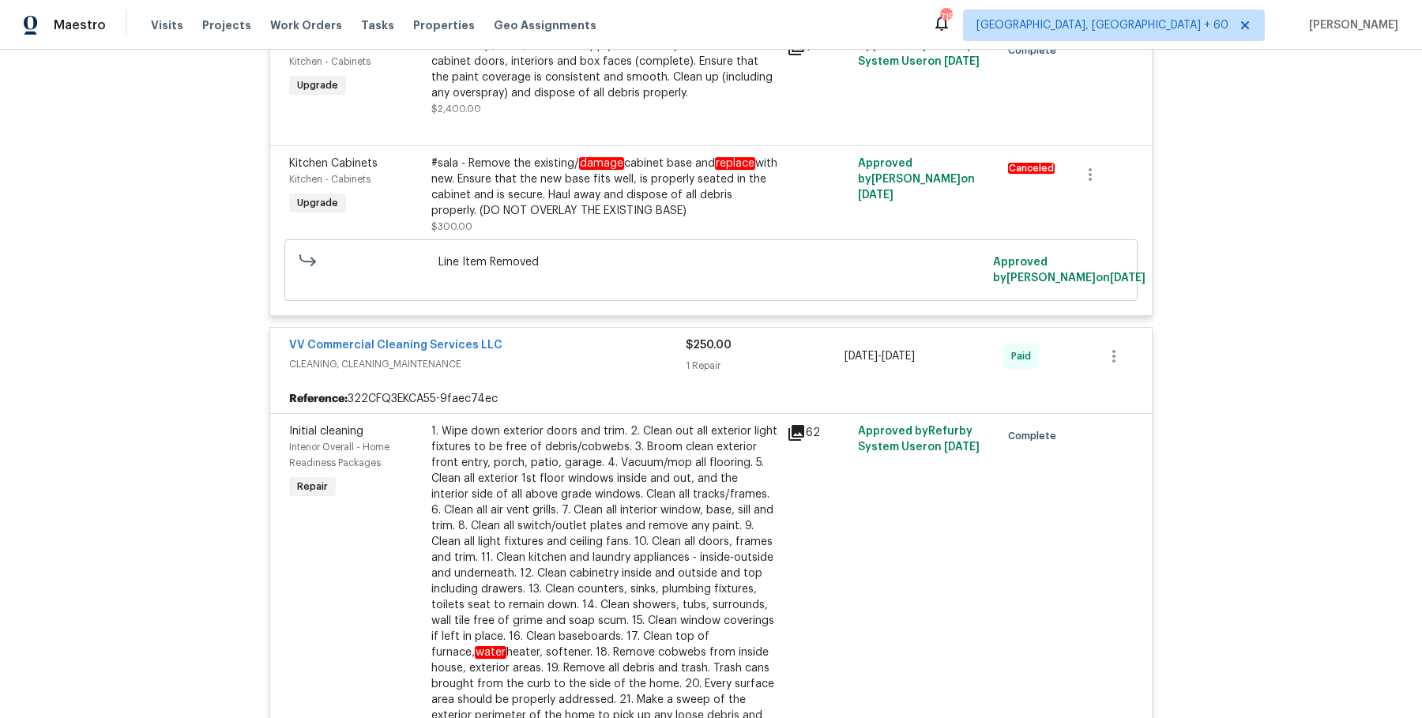
scroll to position [5056, 0]
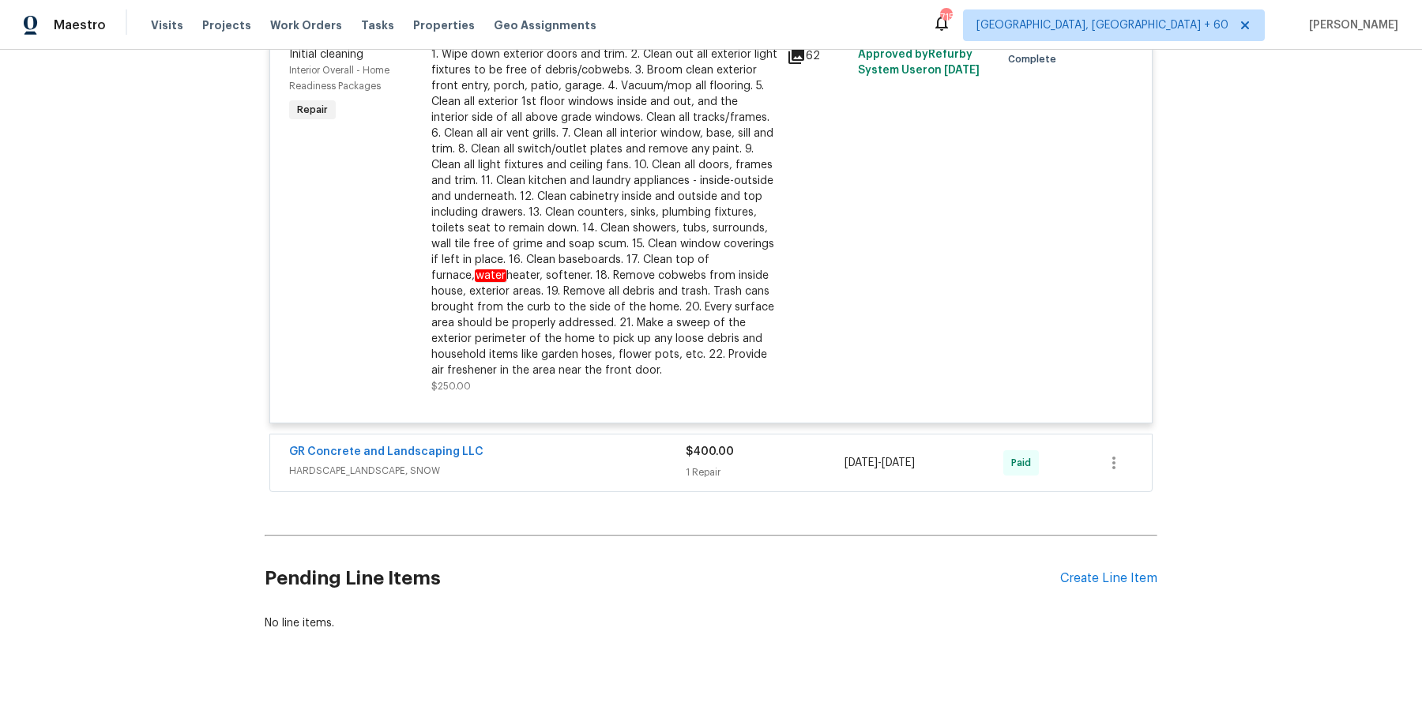
click at [633, 463] on span "HARDSCAPE_LANDSCAPE, SNOW" at bounding box center [487, 471] width 397 height 16
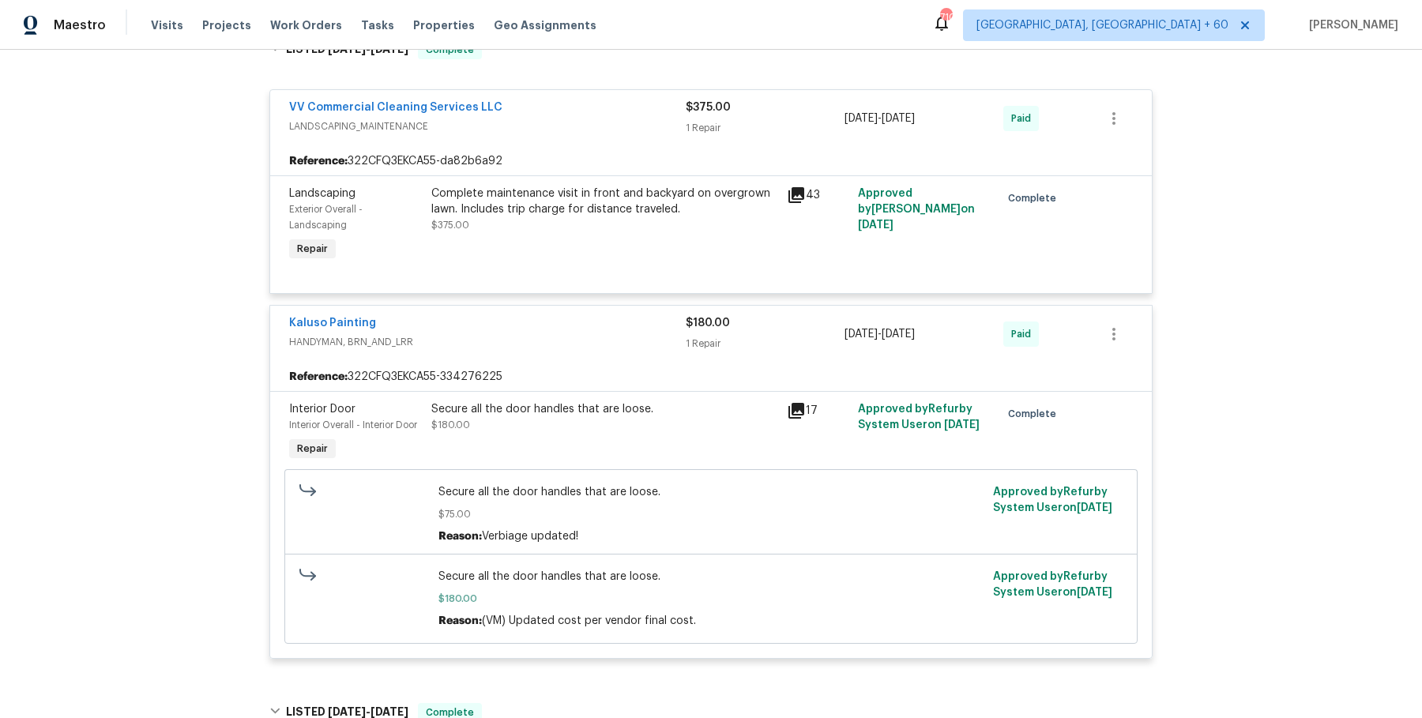
scroll to position [0, 0]
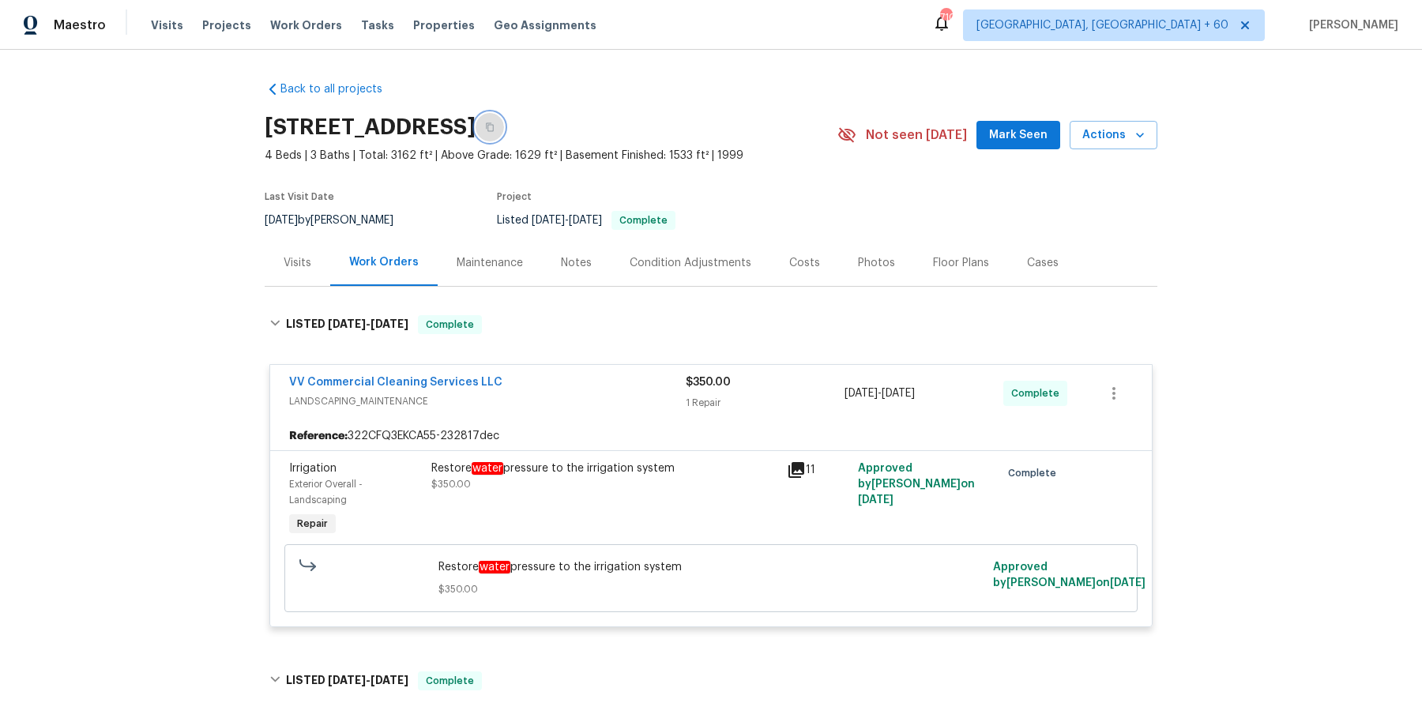
click at [504, 139] on button "button" at bounding box center [490, 127] width 28 height 28
